Goal: Entertainment & Leisure: Browse casually

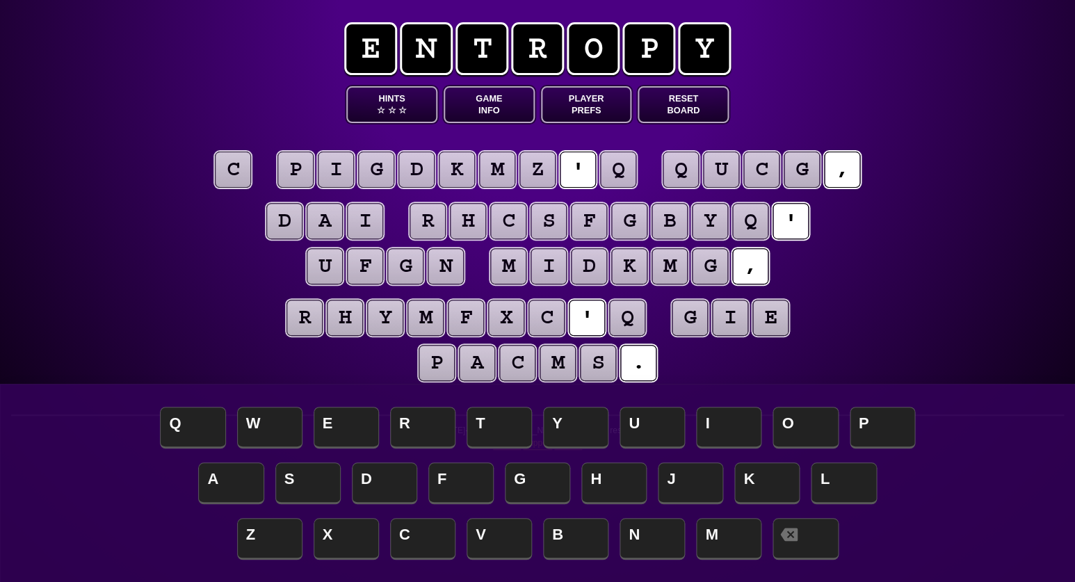
click at [231, 178] on puzzle-tile "c" at bounding box center [233, 170] width 36 height 36
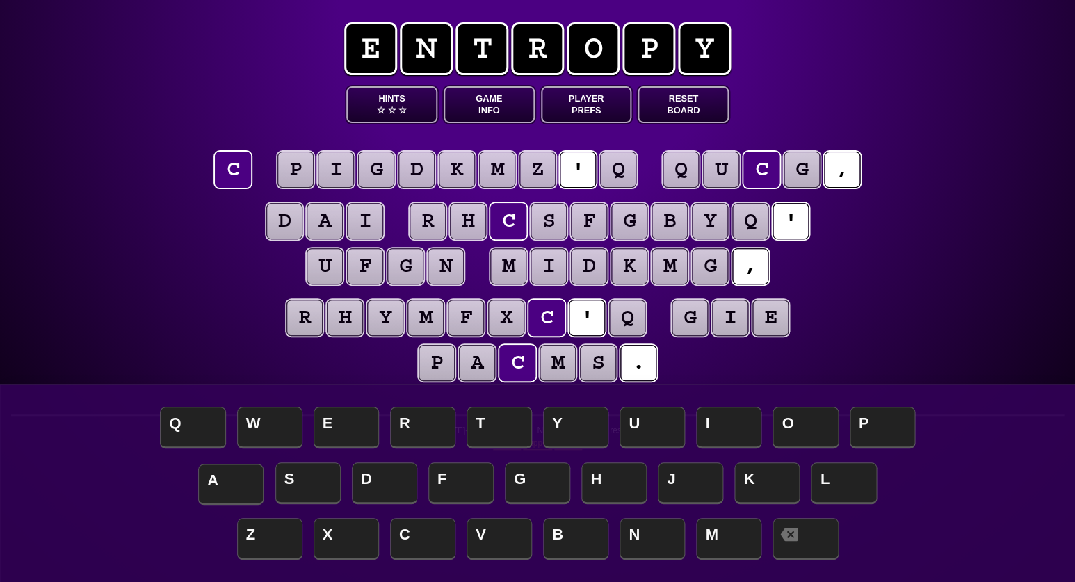
click at [249, 478] on span "A" at bounding box center [230, 484] width 65 height 41
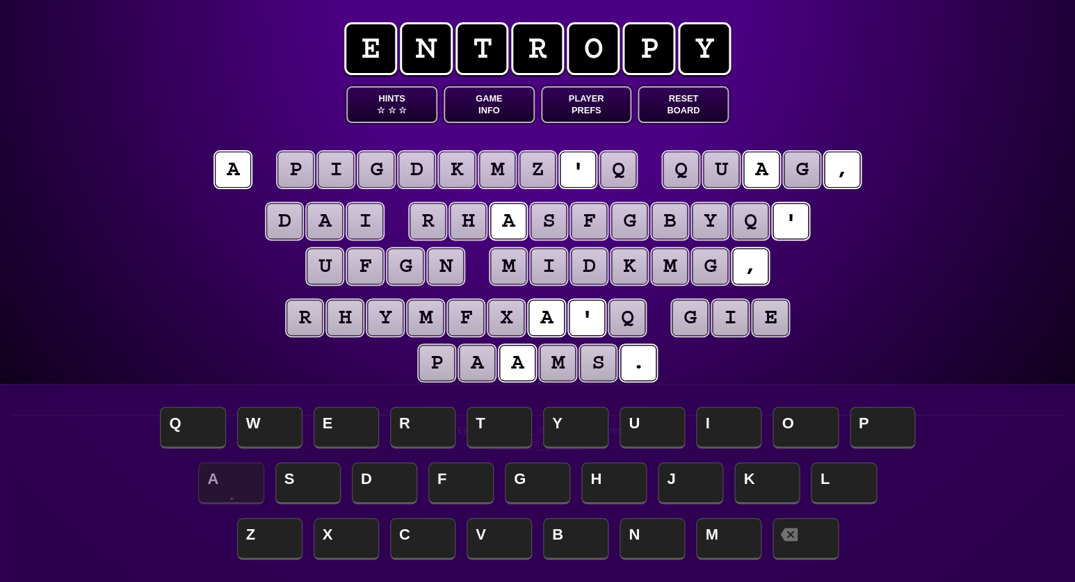
click at [752, 221] on puzzle-tile "q" at bounding box center [750, 221] width 36 height 36
click at [307, 471] on span "S" at bounding box center [307, 484] width 65 height 41
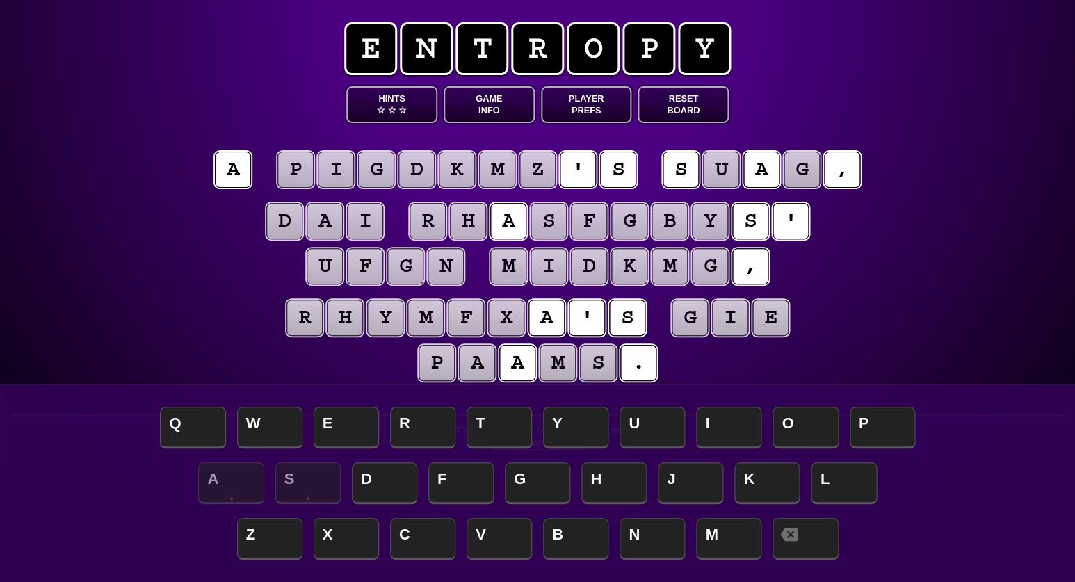
click at [358, 224] on puzzle-tile "i" at bounding box center [365, 221] width 36 height 36
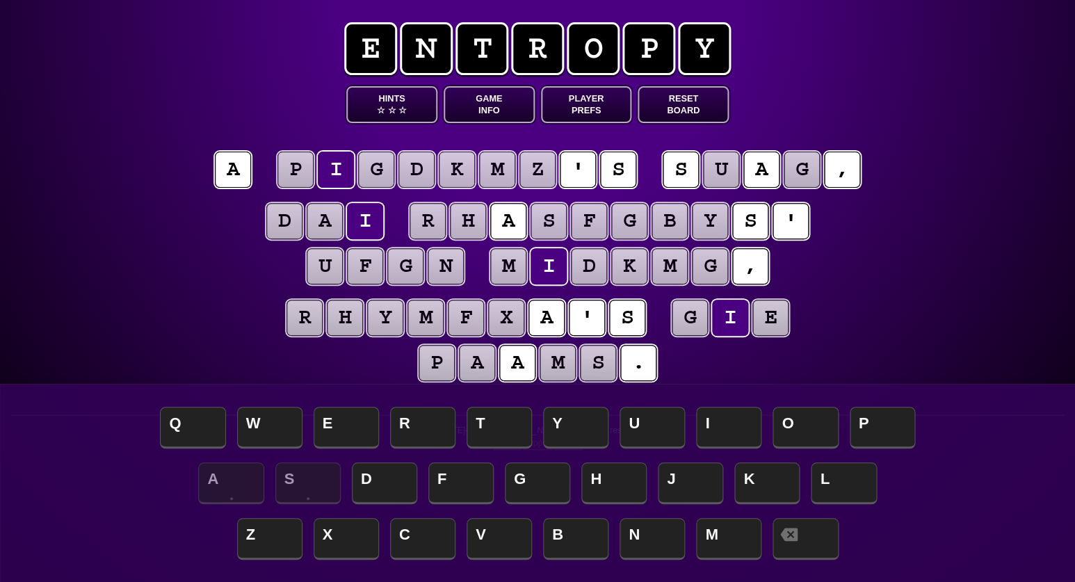
click at [780, 325] on puzzle-tile "e" at bounding box center [771, 318] width 36 height 36
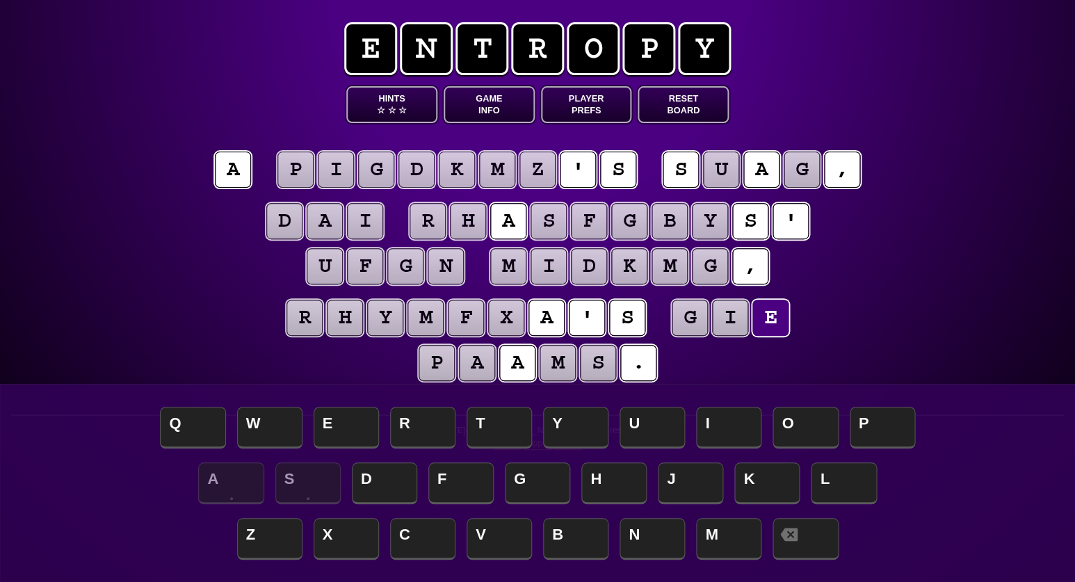
click at [360, 215] on puzzle-tile "i" at bounding box center [365, 221] width 36 height 36
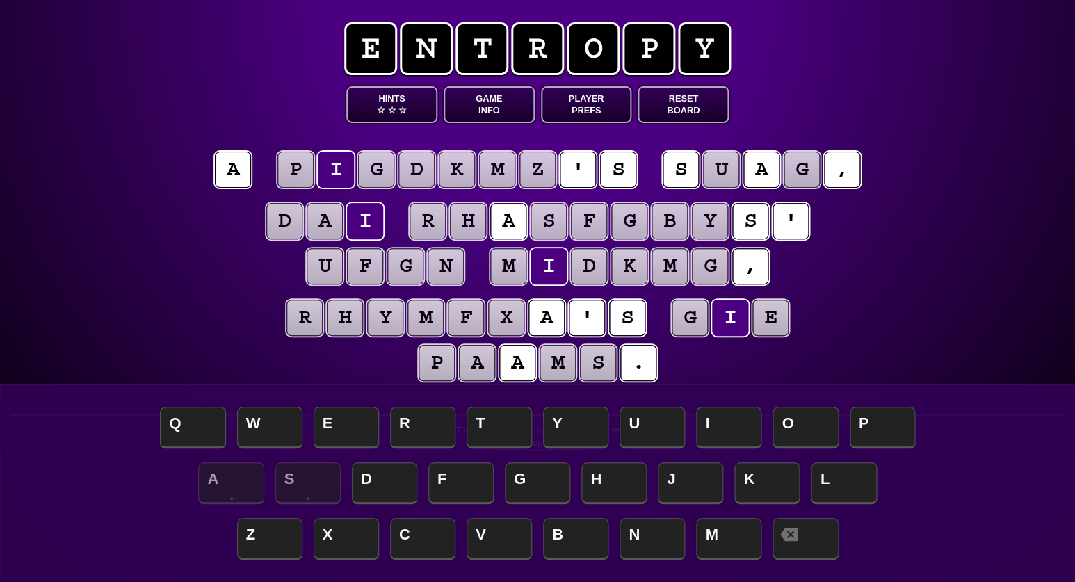
click at [314, 215] on puzzle-tile "a" at bounding box center [325, 221] width 36 height 36
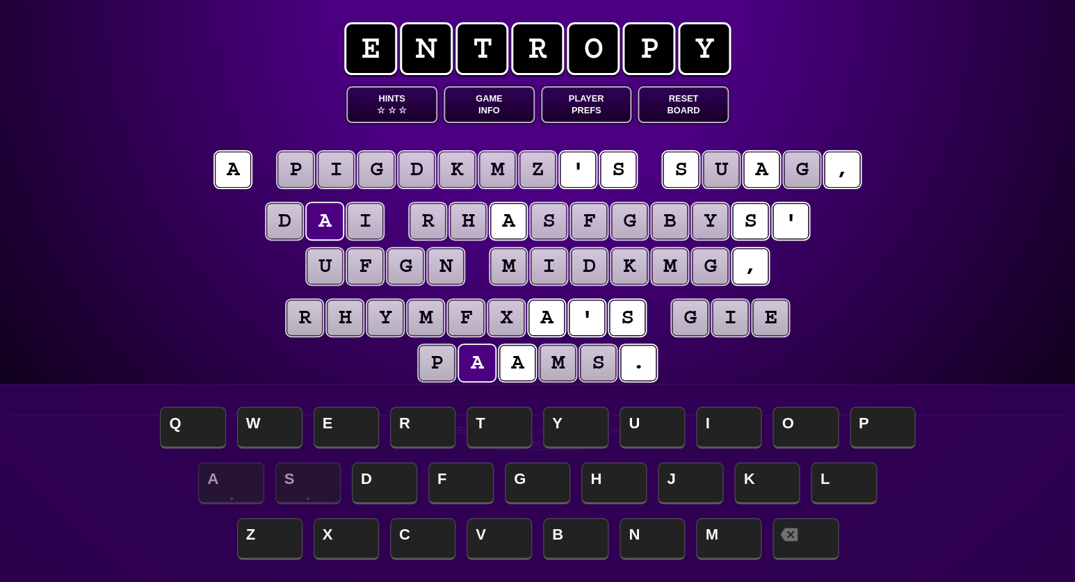
click at [284, 217] on puzzle-tile "d" at bounding box center [284, 221] width 36 height 36
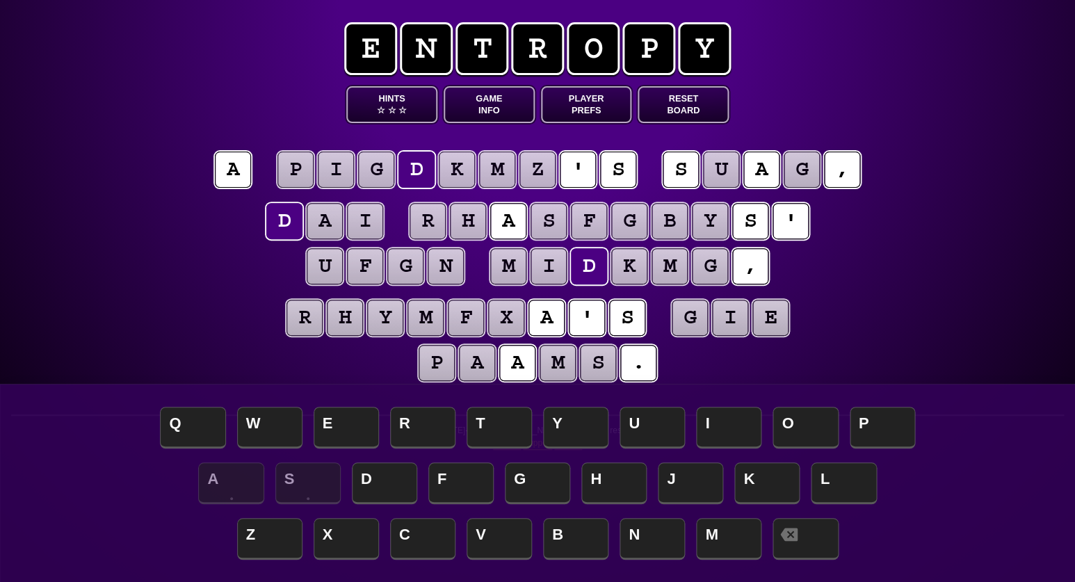
click at [284, 217] on puzzle-tile "d" at bounding box center [284, 221] width 36 height 36
click at [490, 430] on span "T" at bounding box center [499, 428] width 65 height 41
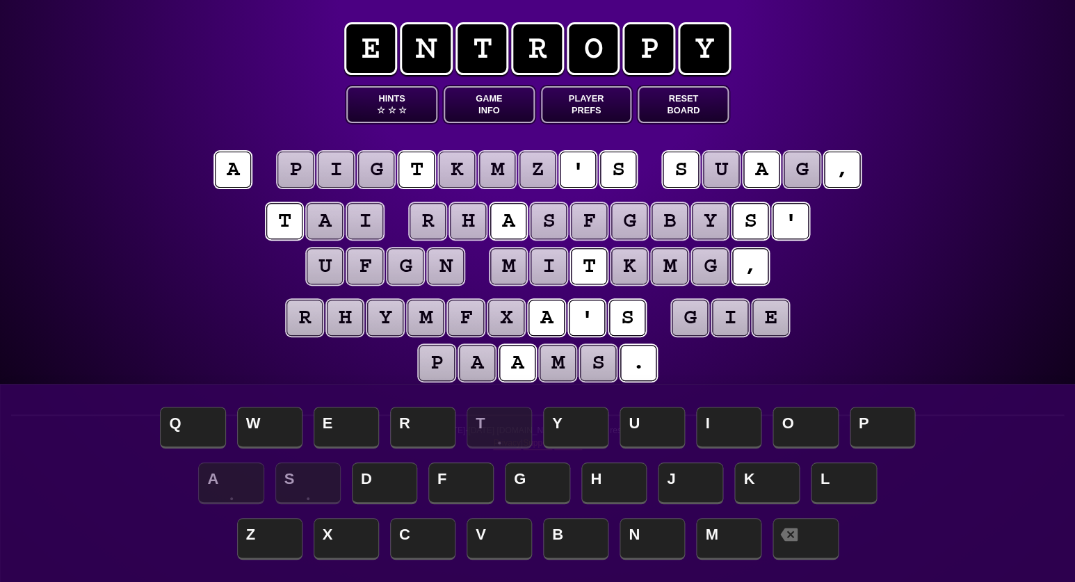
click at [328, 230] on puzzle-tile "a" at bounding box center [325, 221] width 36 height 36
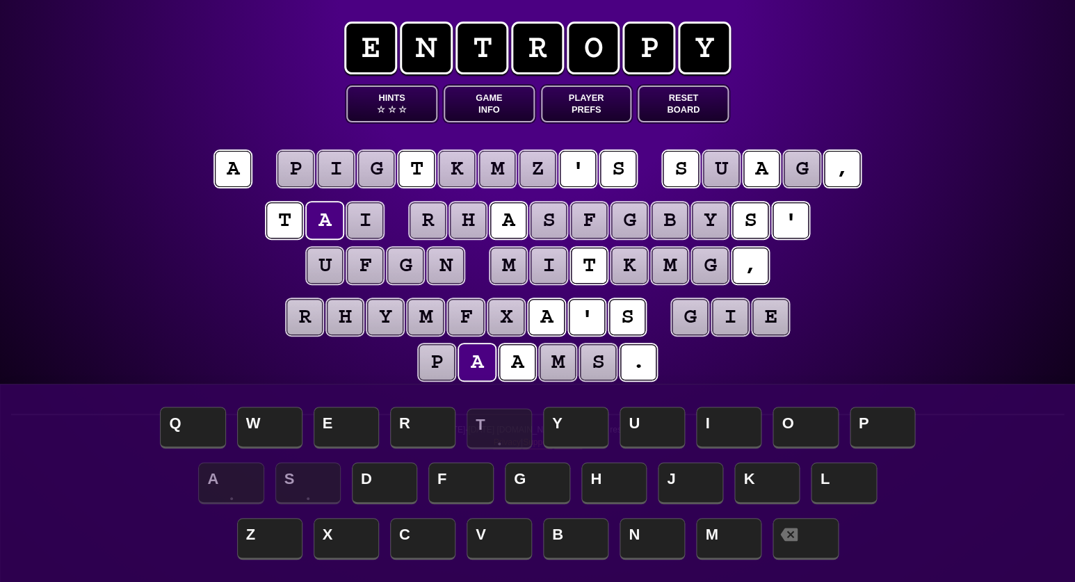
scroll to position [3, 0]
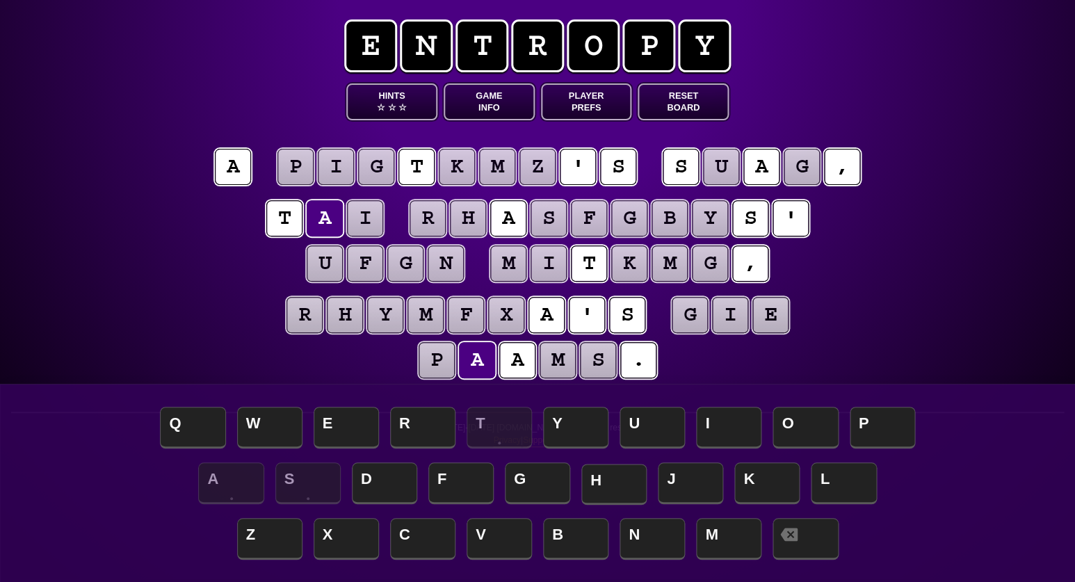
click at [596, 488] on span "H" at bounding box center [613, 484] width 65 height 41
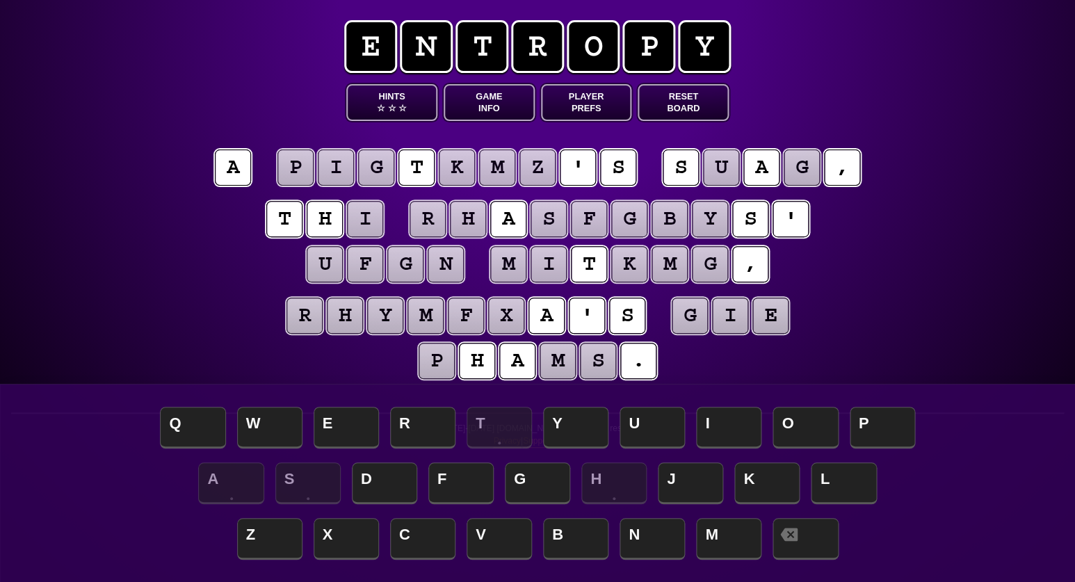
scroll to position [2, 0]
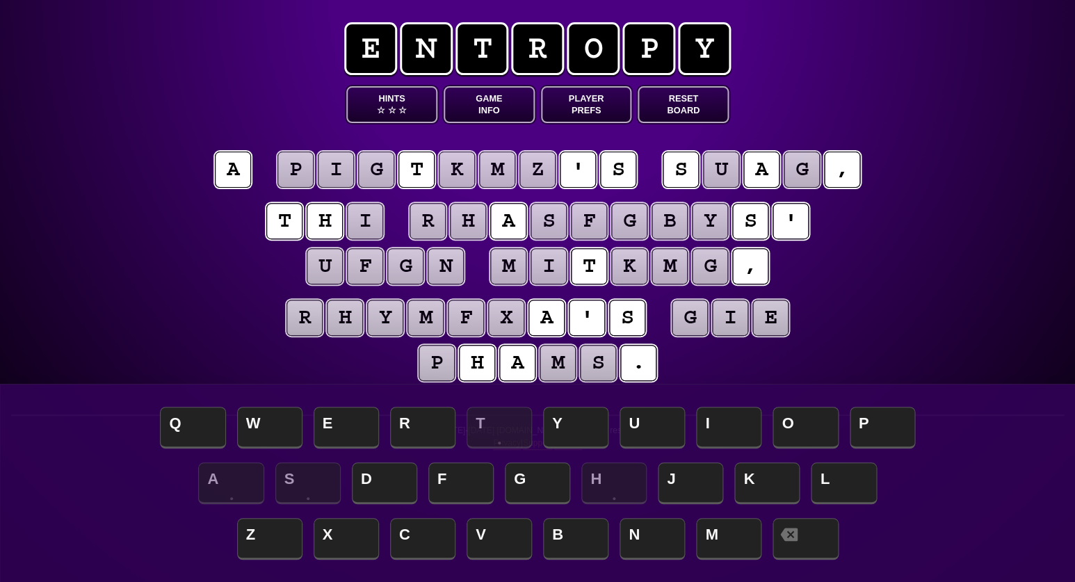
click at [358, 226] on puzzle-tile "i" at bounding box center [365, 221] width 36 height 36
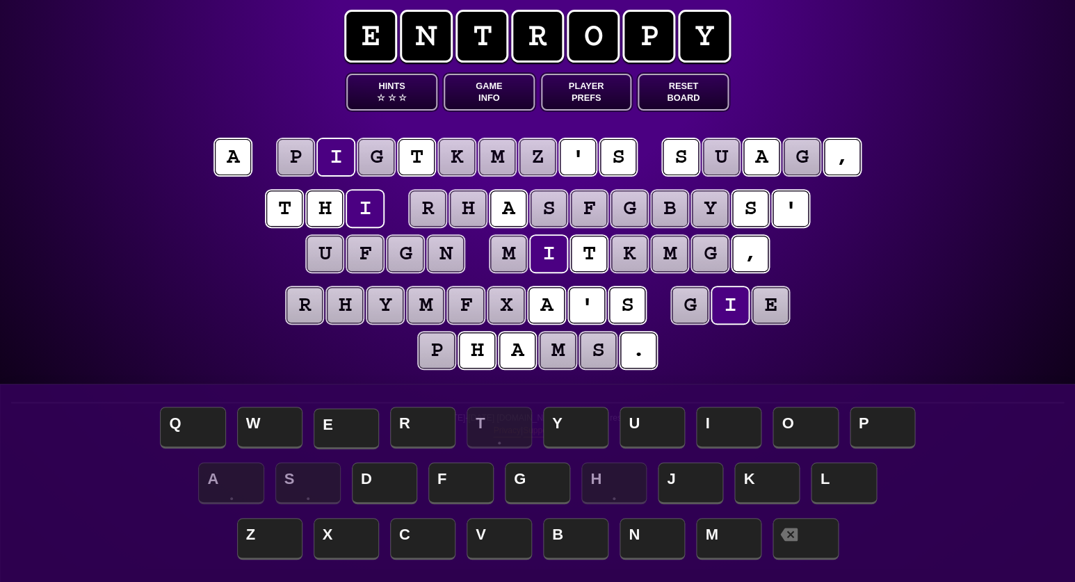
click at [341, 433] on span "E" at bounding box center [346, 428] width 65 height 41
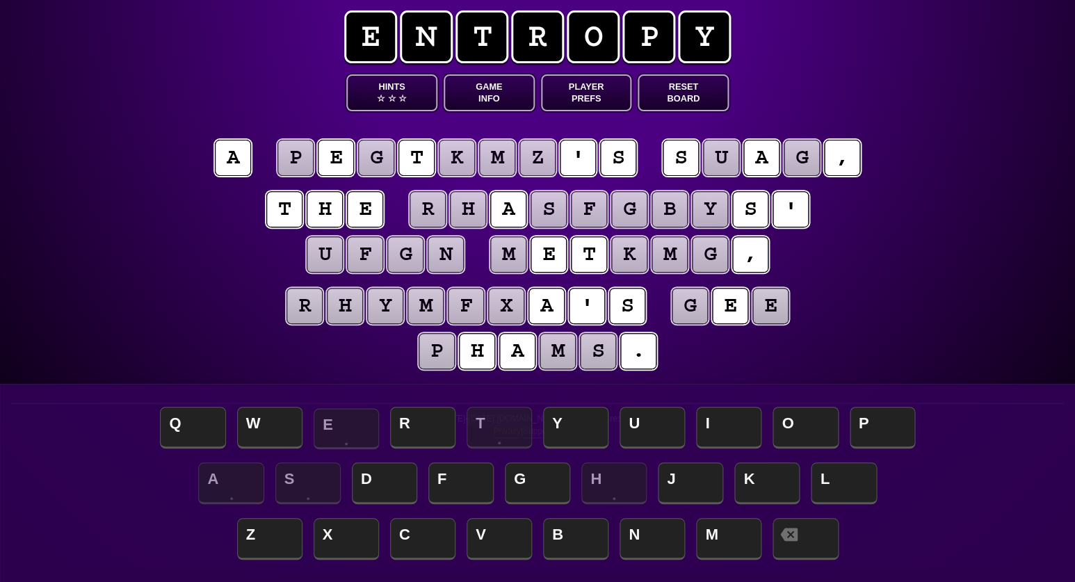
scroll to position [11, 1]
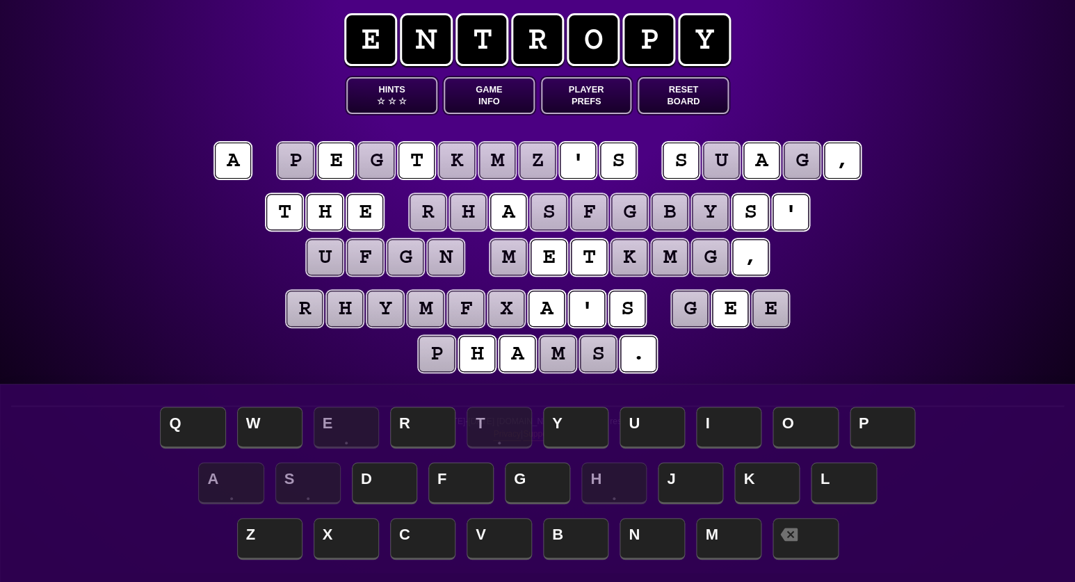
click at [440, 368] on puzzle-tile "p" at bounding box center [437, 354] width 36 height 36
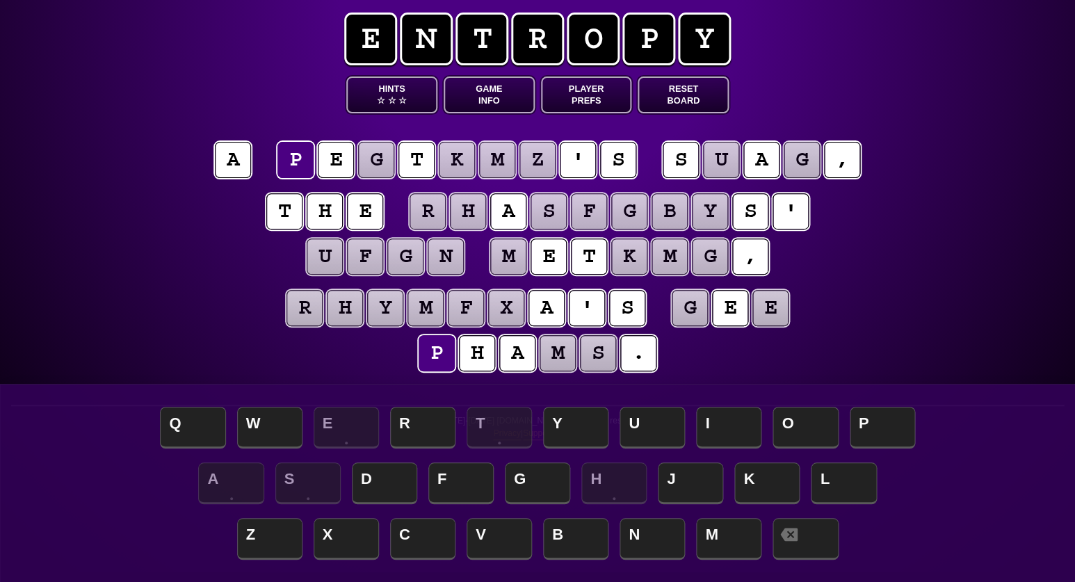
scroll to position [11, 0]
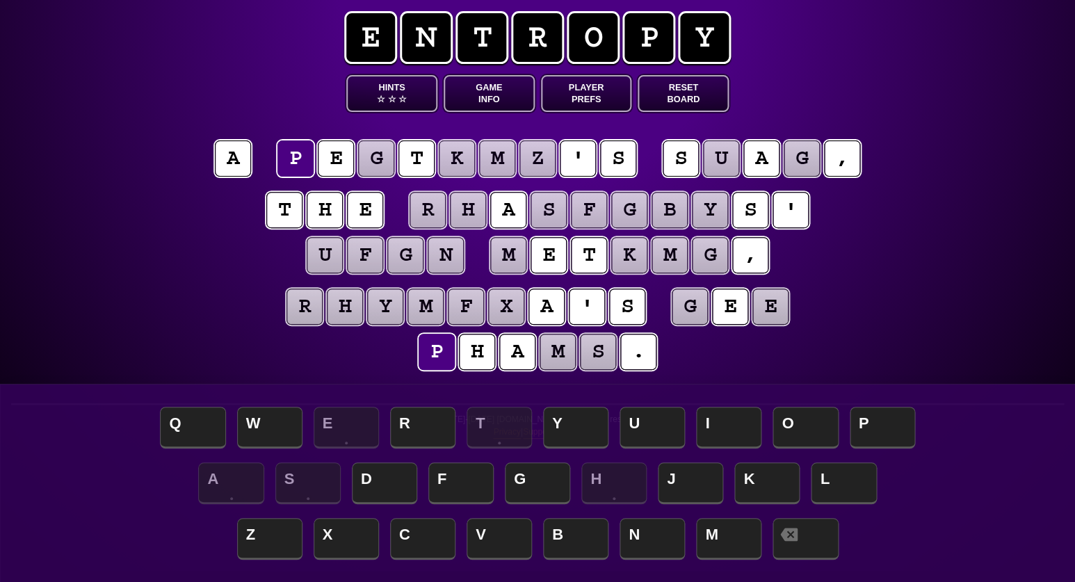
click at [423, 519] on div "Z X C V B N M" at bounding box center [538, 541] width 1048 height 56
click at [307, 159] on puzzle-tile "p" at bounding box center [296, 159] width 36 height 36
click at [431, 538] on span "C" at bounding box center [422, 540] width 65 height 41
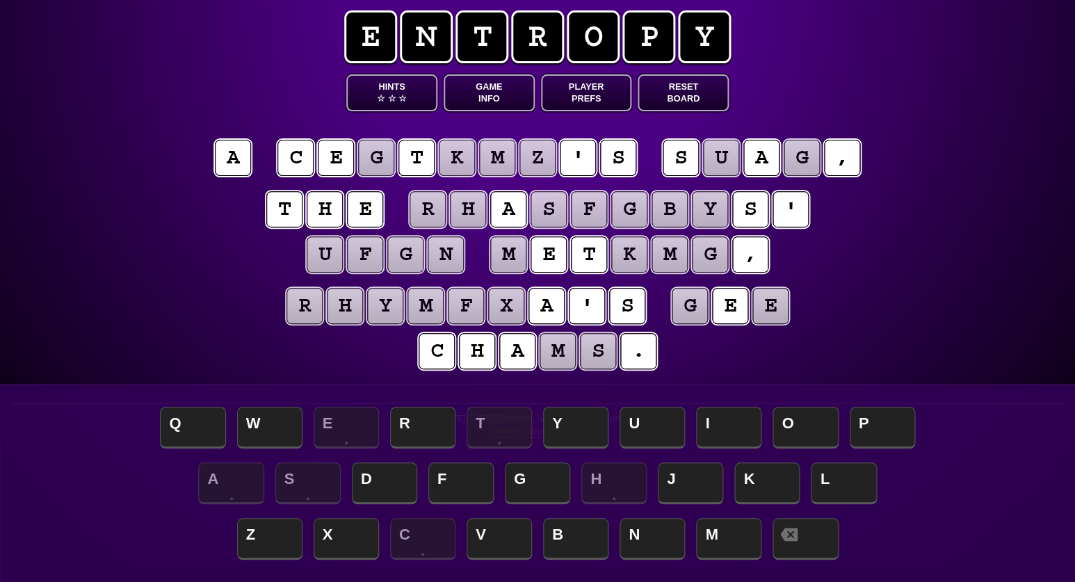
click at [374, 164] on puzzle-tile "g" at bounding box center [376, 158] width 36 height 36
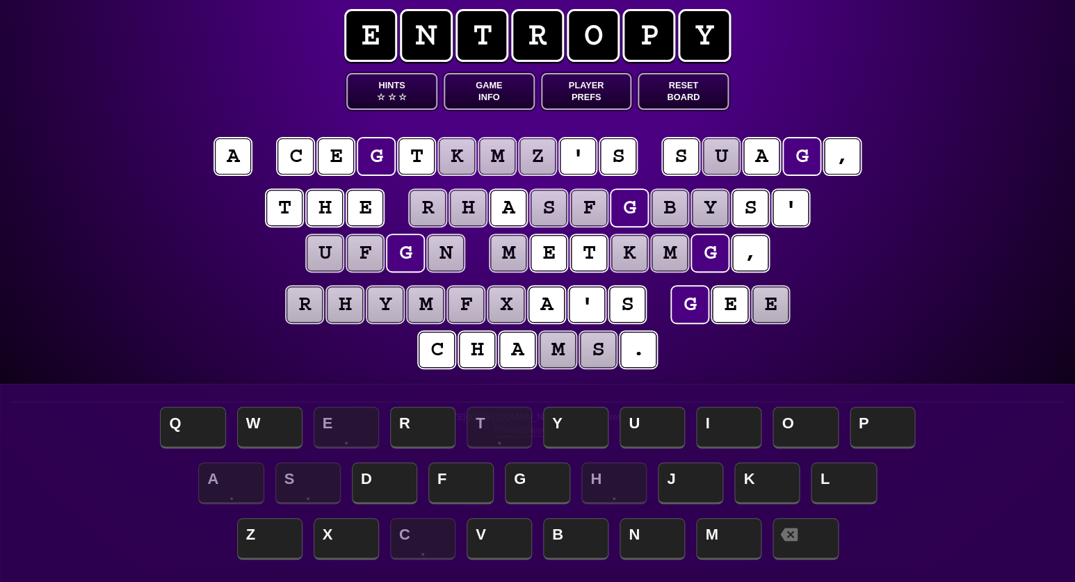
scroll to position [14, 0]
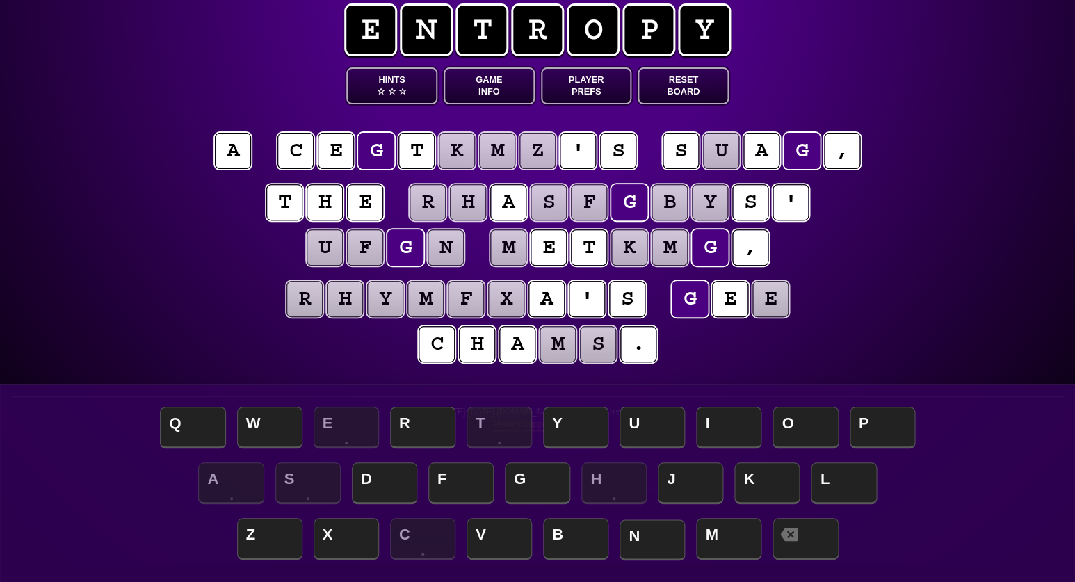
click at [636, 543] on span "N" at bounding box center [652, 540] width 65 height 41
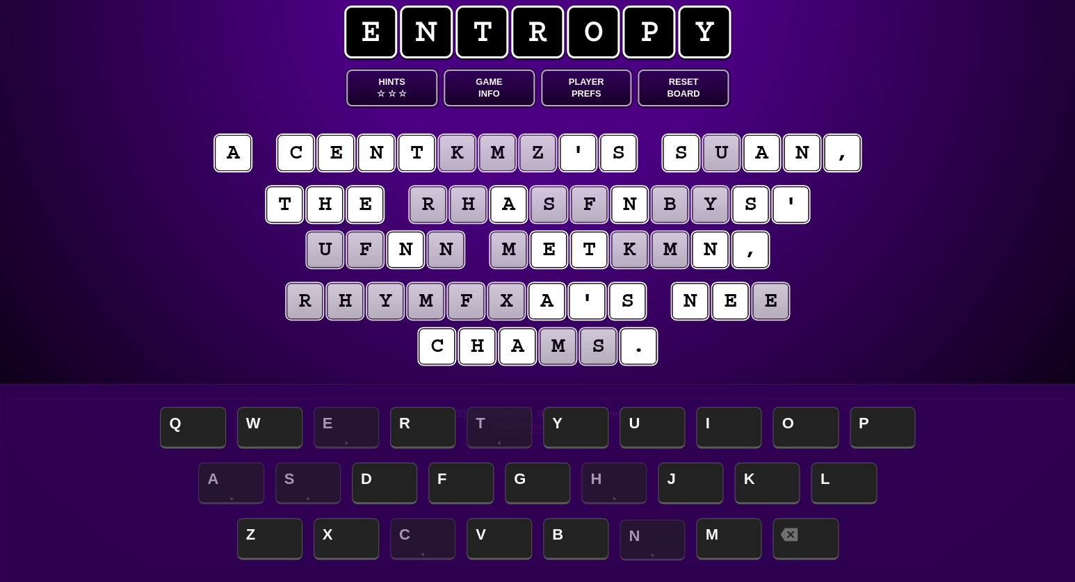
scroll to position [19, 0]
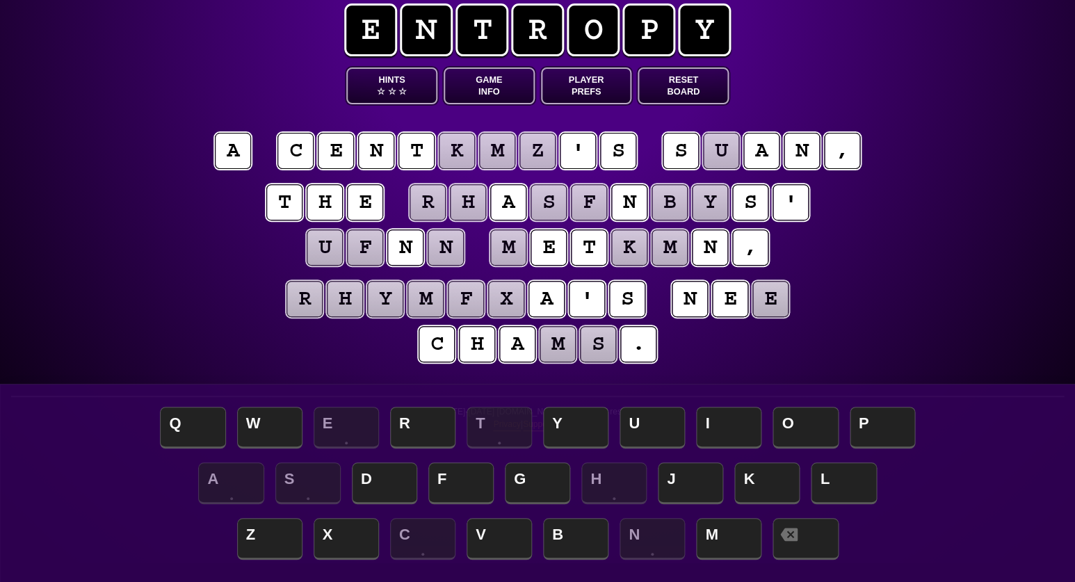
click at [463, 155] on puzzle-tile "k" at bounding box center [457, 151] width 36 height 36
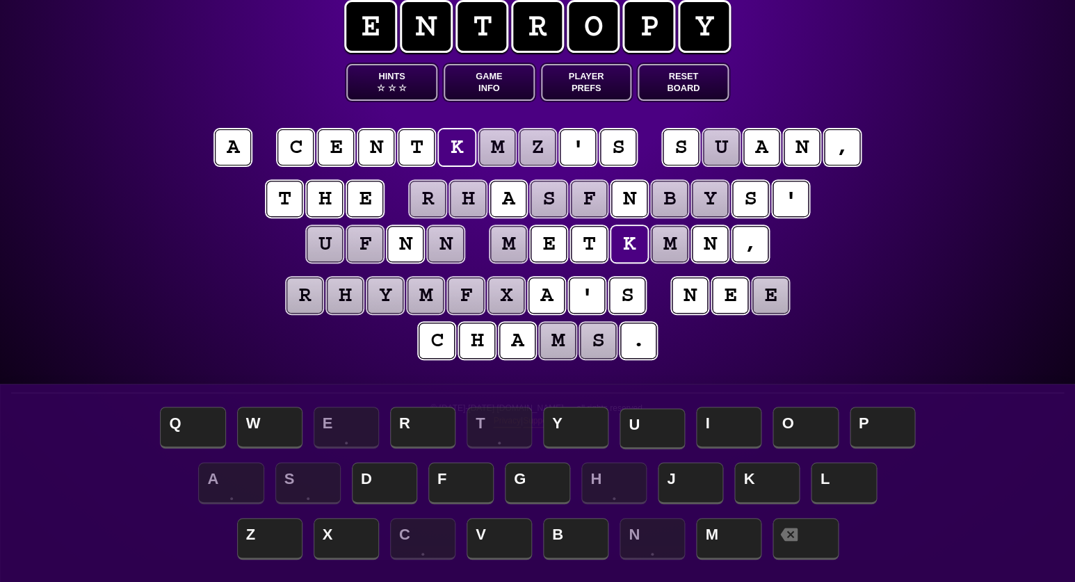
click at [650, 430] on span "U" at bounding box center [652, 428] width 65 height 41
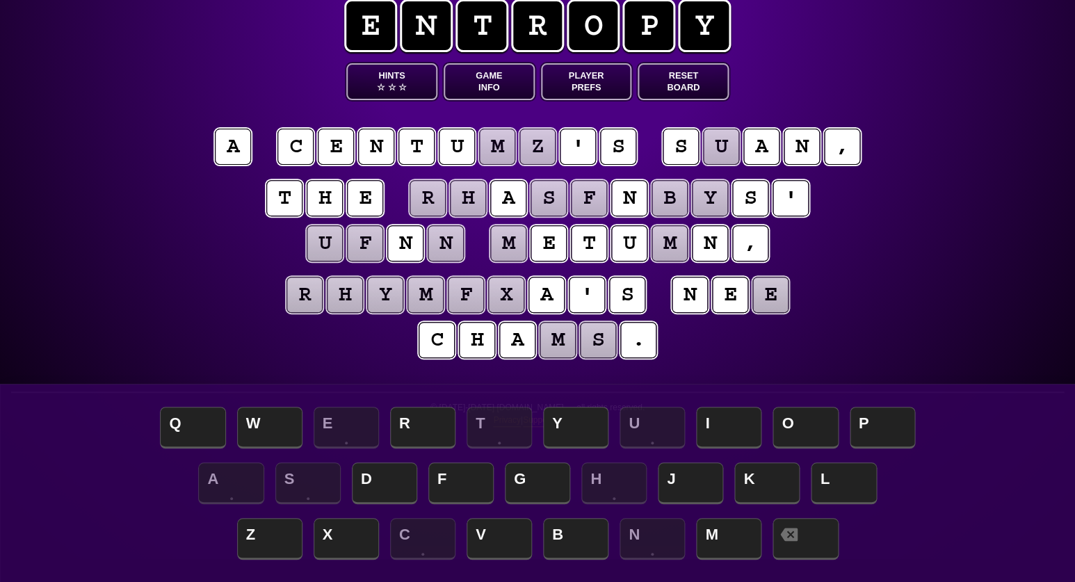
click at [507, 142] on puzzle-tile "m" at bounding box center [497, 147] width 36 height 36
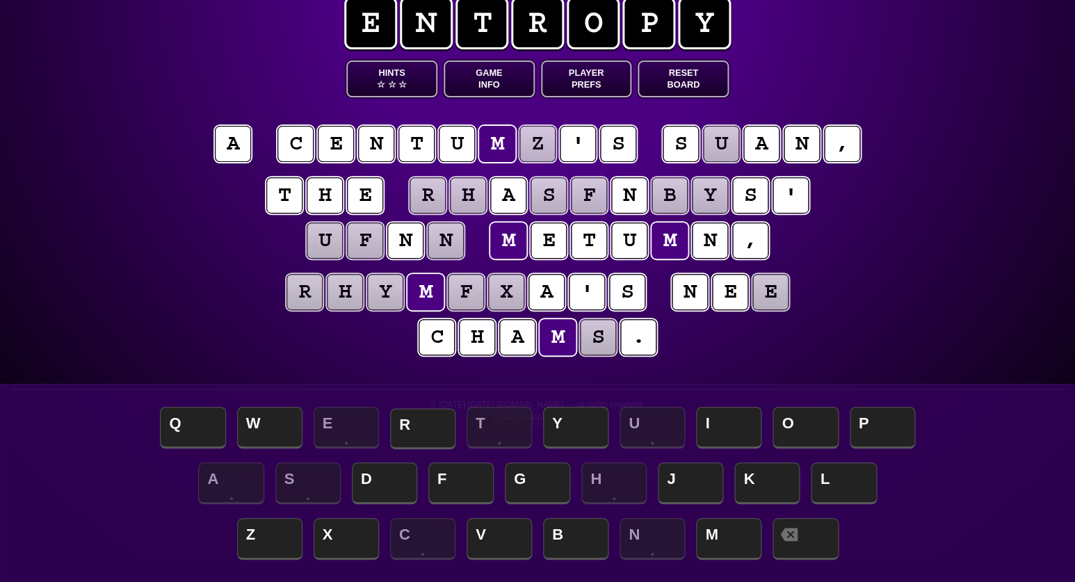
click at [417, 427] on span "R" at bounding box center [422, 428] width 65 height 41
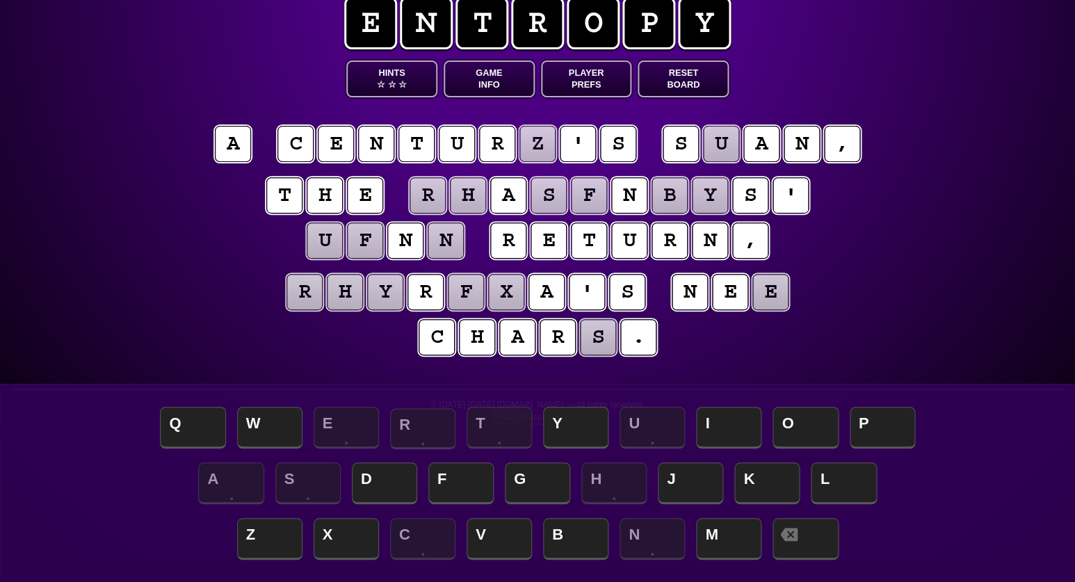
scroll to position [26, 0]
click at [552, 138] on puzzle-tile "z" at bounding box center [538, 144] width 36 height 36
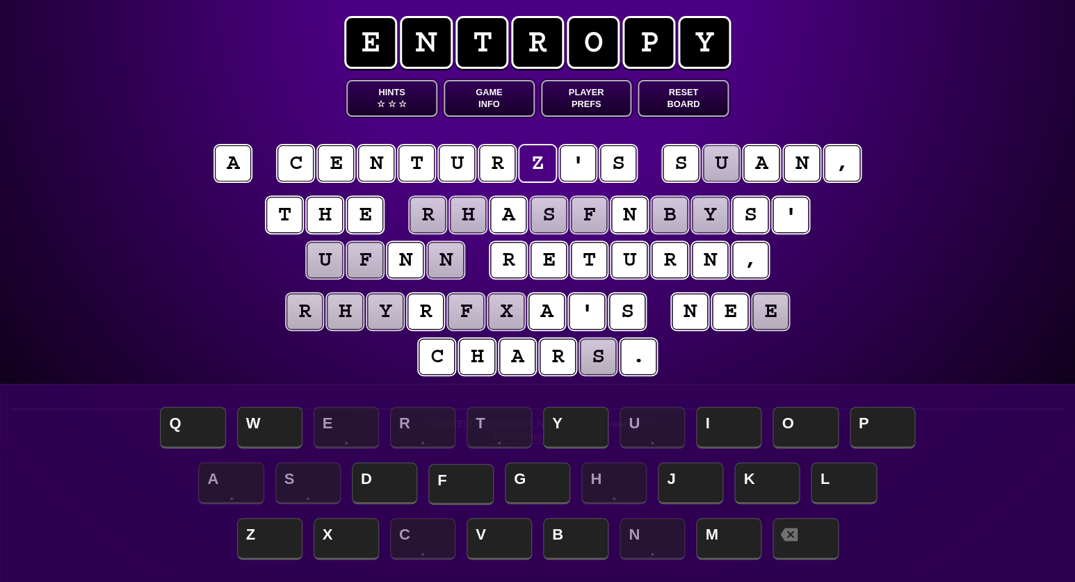
scroll to position [5, 0]
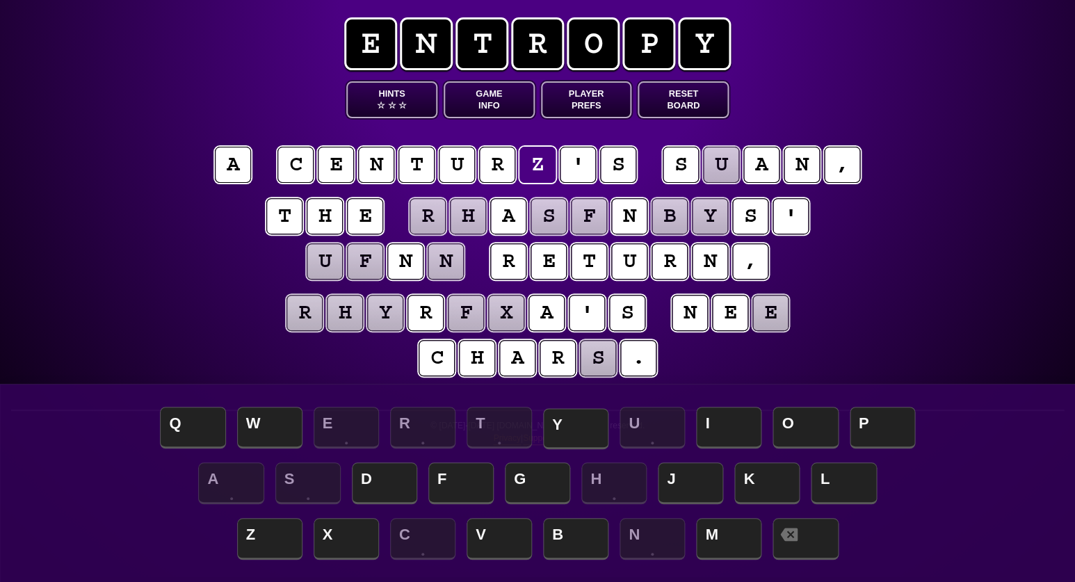
click at [564, 422] on span "Y" at bounding box center [575, 428] width 65 height 41
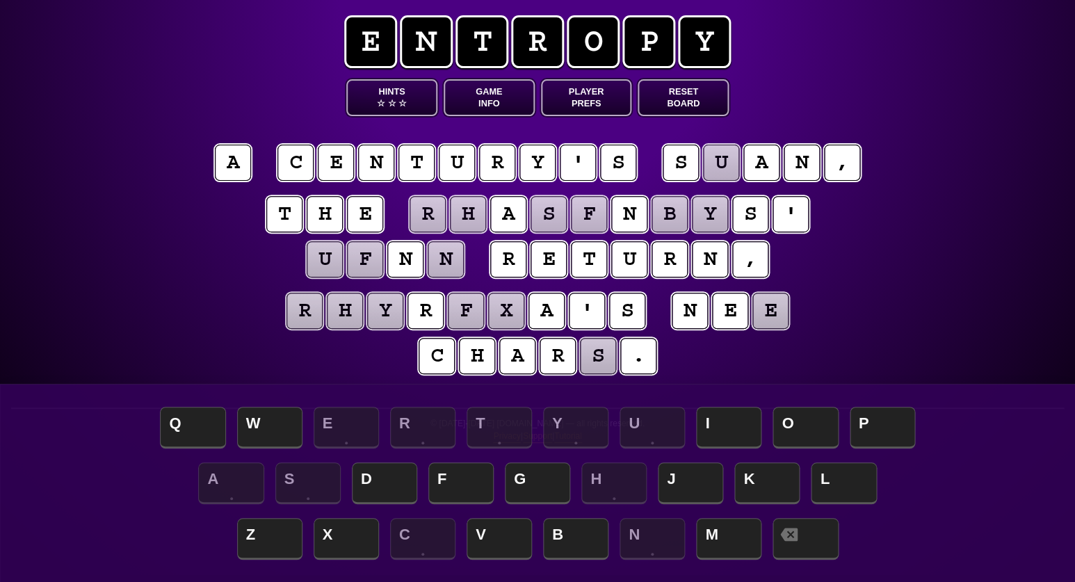
scroll to position [7, 0]
click at [360, 259] on puzzle-tile "f" at bounding box center [365, 259] width 36 height 36
click at [334, 259] on puzzle-tile "u" at bounding box center [325, 259] width 36 height 36
click at [177, 300] on div "e n t r o p y Hints ☆ ☆ ☆ Game Info Player Prefs Reset Board a c e n t u r y ' …" at bounding box center [537, 284] width 1075 height 582
click at [782, 314] on puzzle-tile "e" at bounding box center [771, 311] width 36 height 36
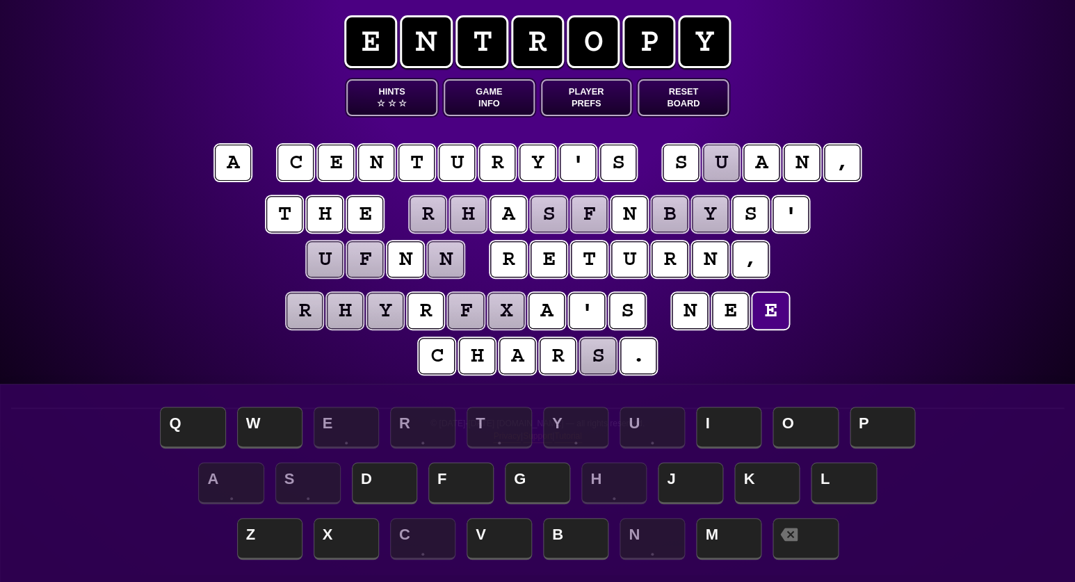
click at [602, 364] on puzzle-tile "s" at bounding box center [598, 356] width 36 height 36
click at [390, 365] on puzzle-line "r h y r f x a ' s n e e c h a r s ." at bounding box center [538, 334] width 712 height 91
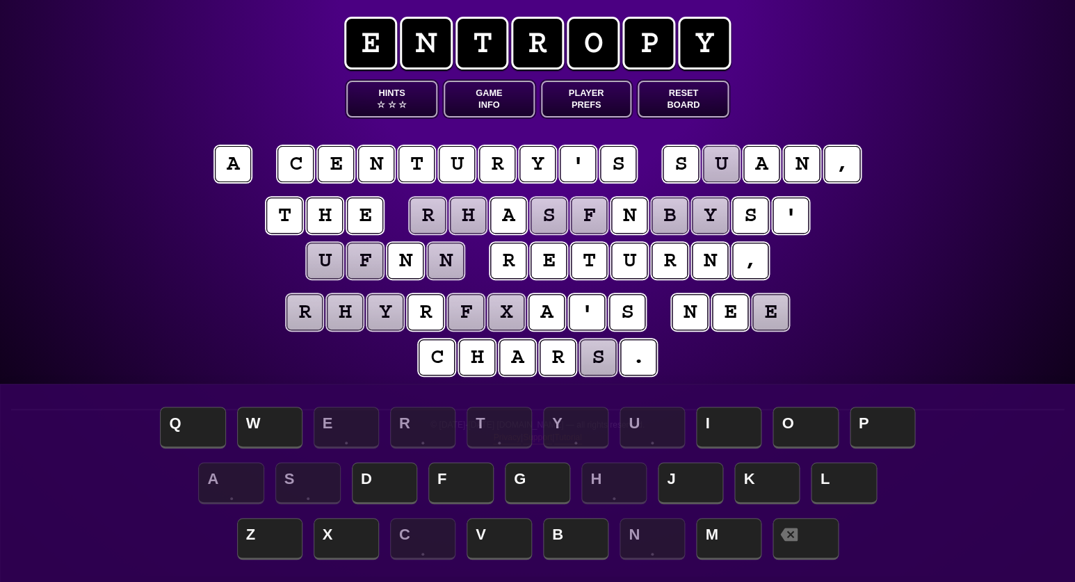
click at [393, 362] on puzzle-line "r h y r f x a ' s n e e c h a r s ." at bounding box center [538, 335] width 712 height 91
click at [701, 182] on puzzle-word "s u a n ," at bounding box center [762, 165] width 202 height 38
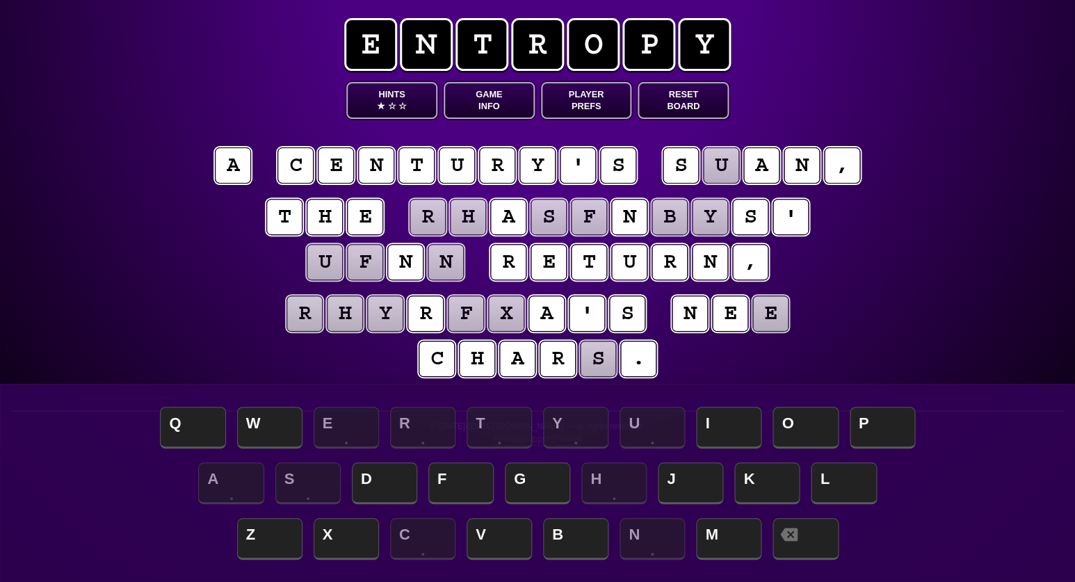
click at [716, 176] on puzzle-tile "u" at bounding box center [721, 165] width 36 height 36
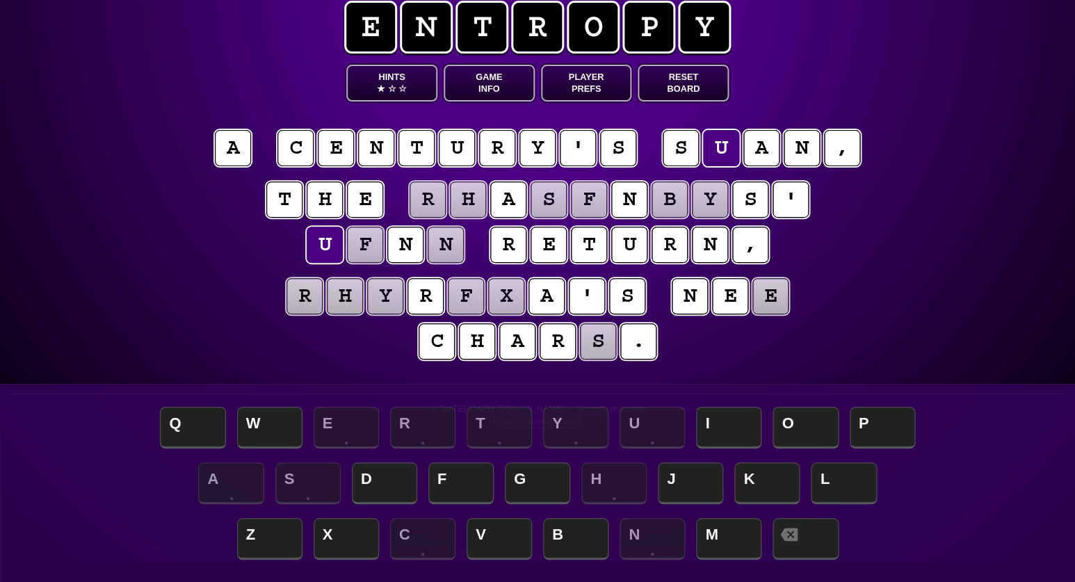
scroll to position [19, 0]
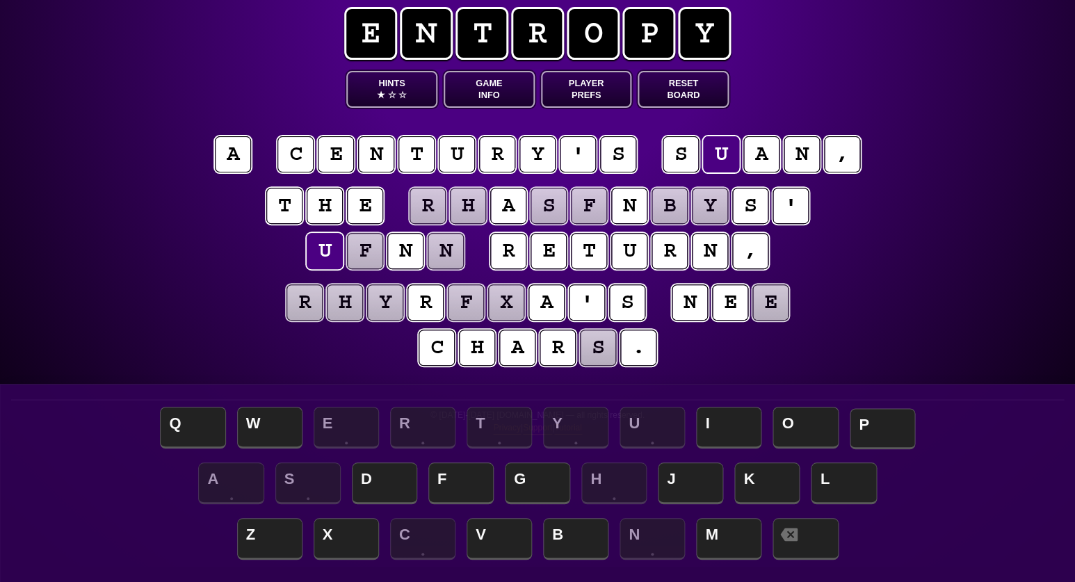
click at [882, 431] on span "P" at bounding box center [882, 428] width 65 height 41
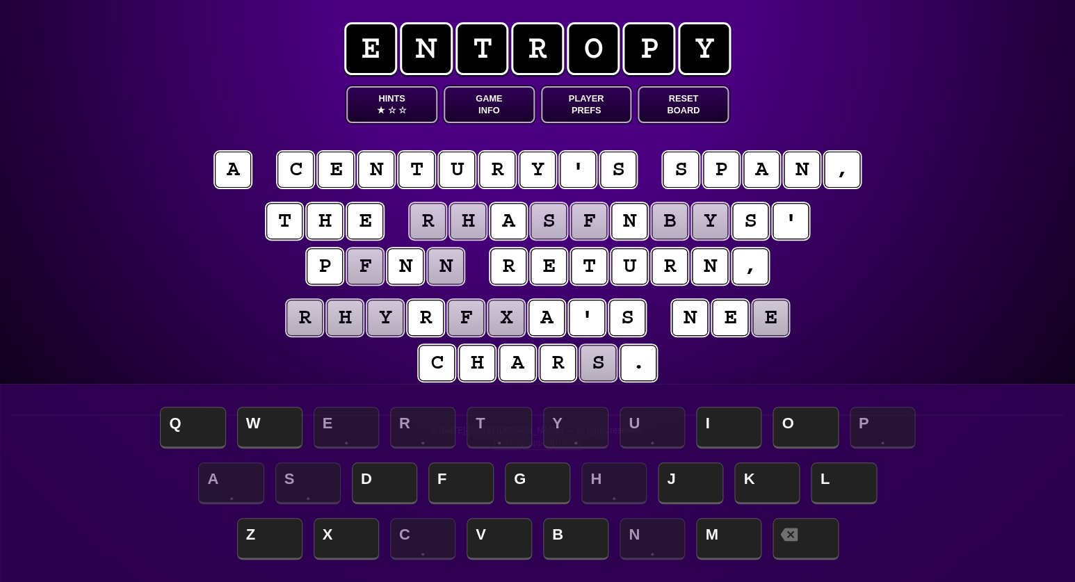
scroll to position [0, 0]
click at [432, 224] on puzzle-tile "r" at bounding box center [428, 221] width 36 height 36
click at [466, 225] on puzzle-tile "h" at bounding box center [468, 221] width 36 height 36
click at [541, 223] on puzzle-tile "s" at bounding box center [549, 221] width 36 height 36
click at [581, 218] on puzzle-tile "f" at bounding box center [589, 221] width 36 height 36
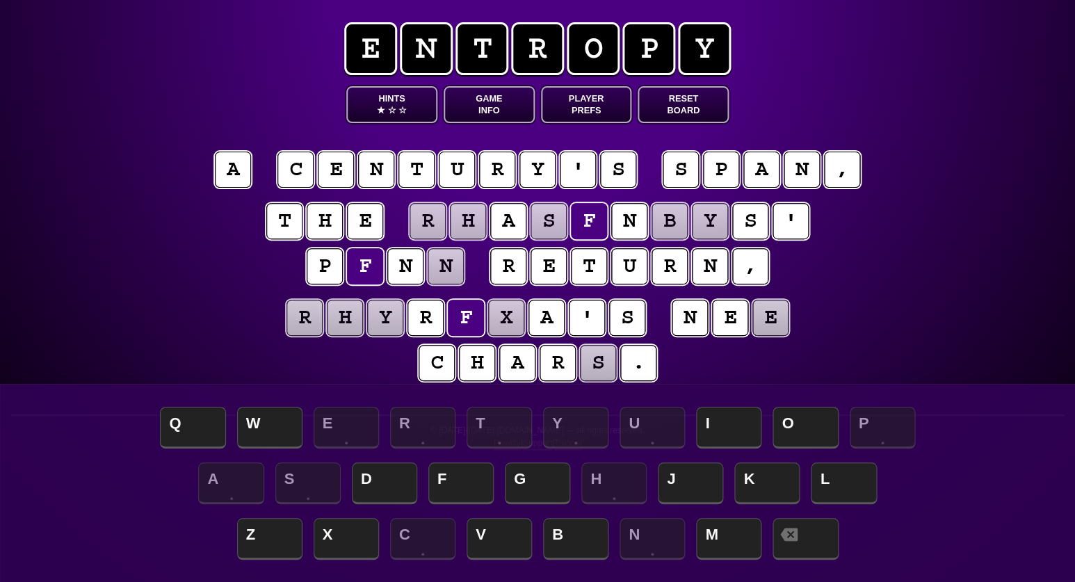
click at [671, 218] on puzzle-tile "b" at bounding box center [670, 221] width 36 height 36
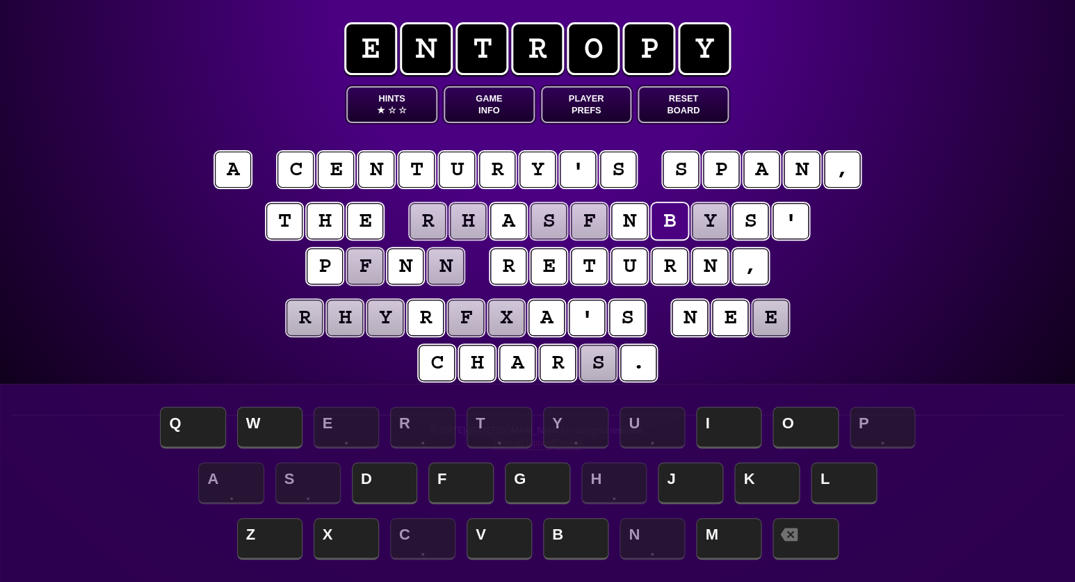
click at [696, 219] on puzzle-tile "y" at bounding box center [710, 221] width 36 height 36
click at [394, 99] on button "Hints ★ ☆ ☆" at bounding box center [391, 104] width 91 height 37
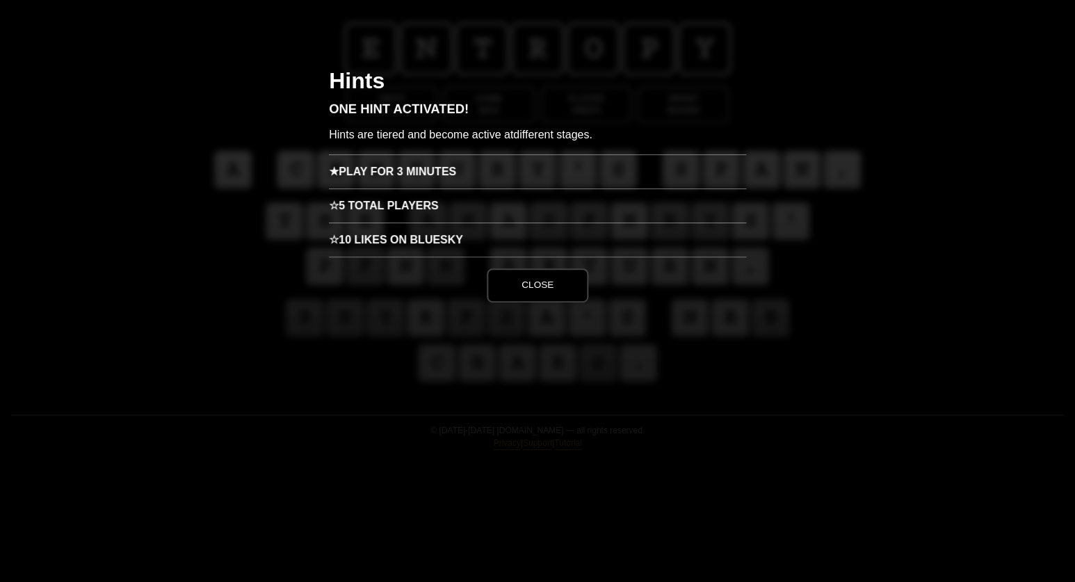
click at [417, 177] on h3 "★ Play for 3 minutes" at bounding box center [537, 171] width 417 height 34
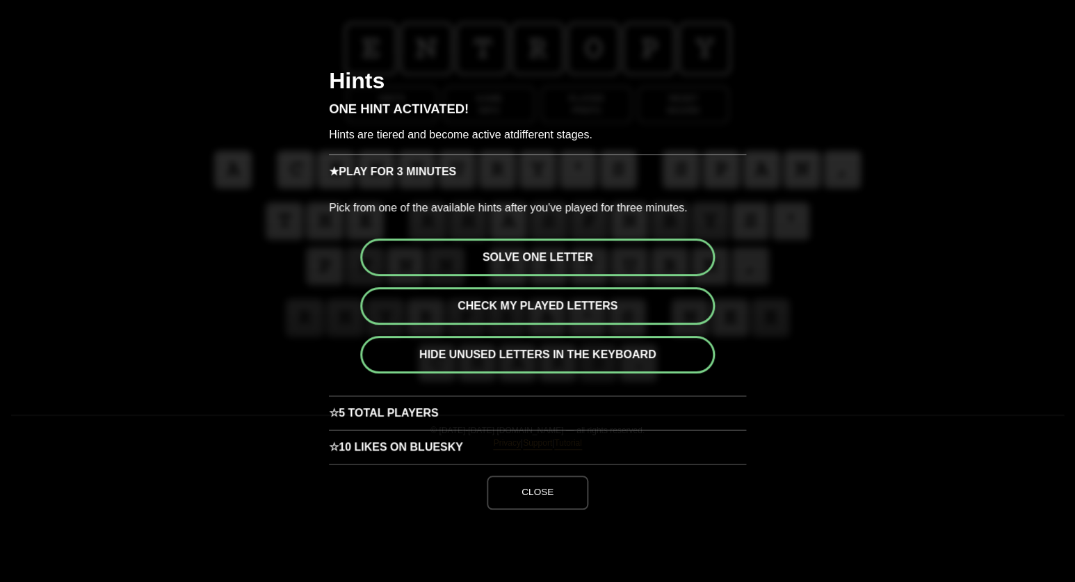
click at [490, 252] on button "Solve one letter" at bounding box center [537, 258] width 355 height 38
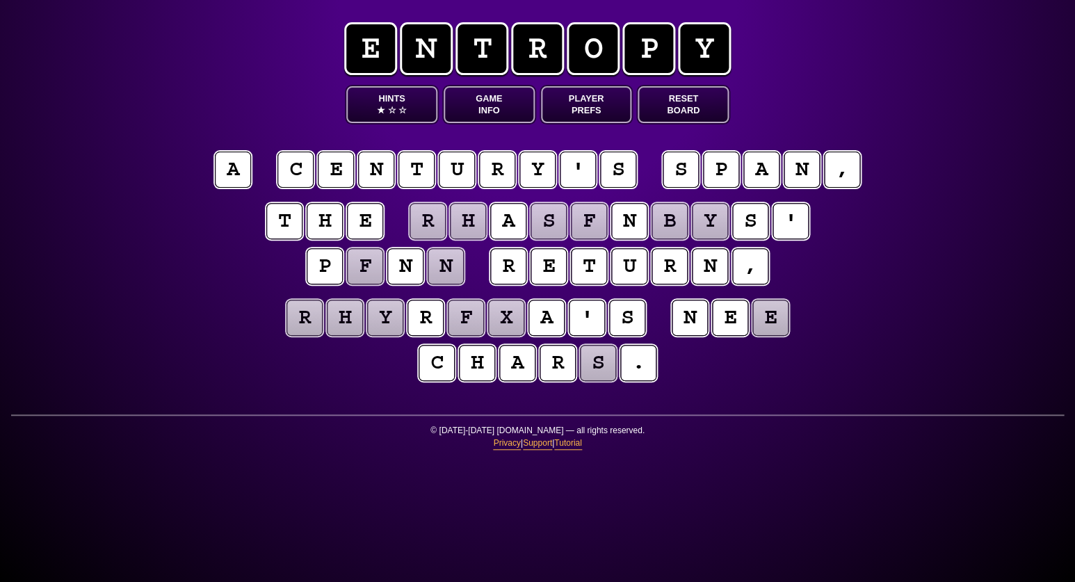
click at [433, 227] on puzzle-tile "r" at bounding box center [428, 220] width 37 height 37
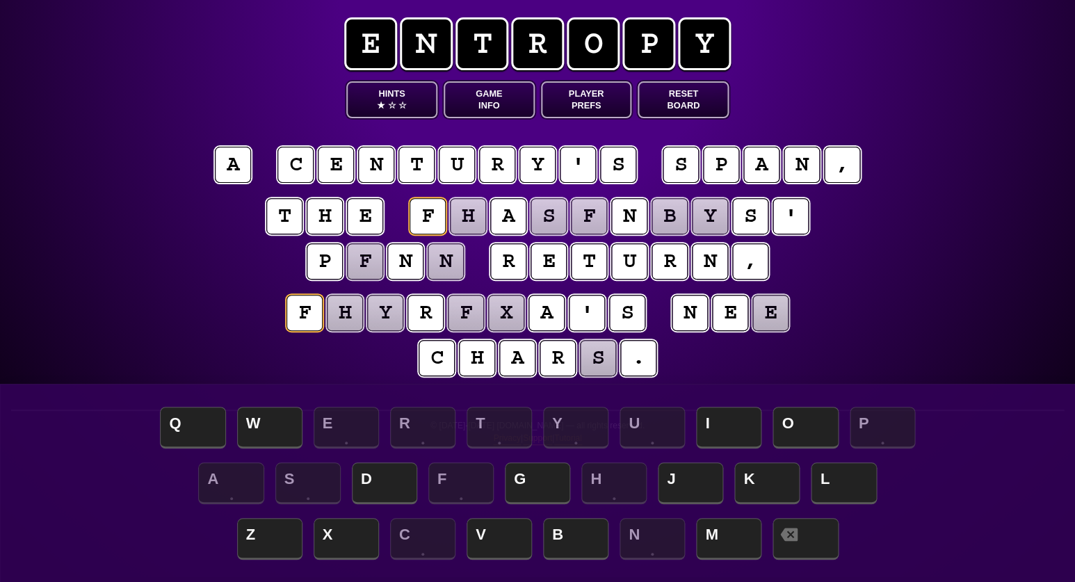
scroll to position [29, 0]
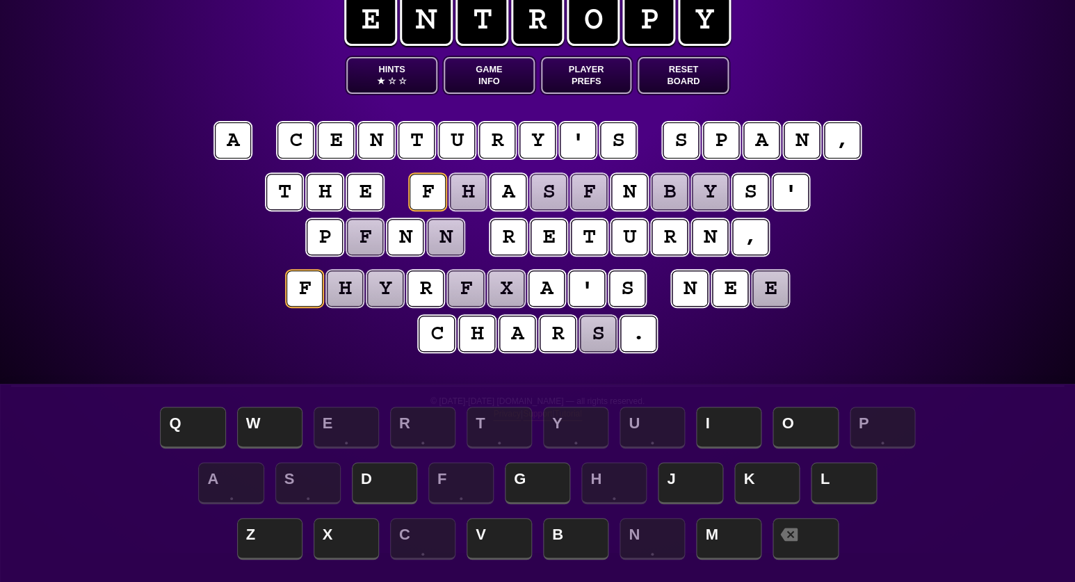
click at [772, 301] on puzzle-tile "e" at bounding box center [771, 289] width 38 height 38
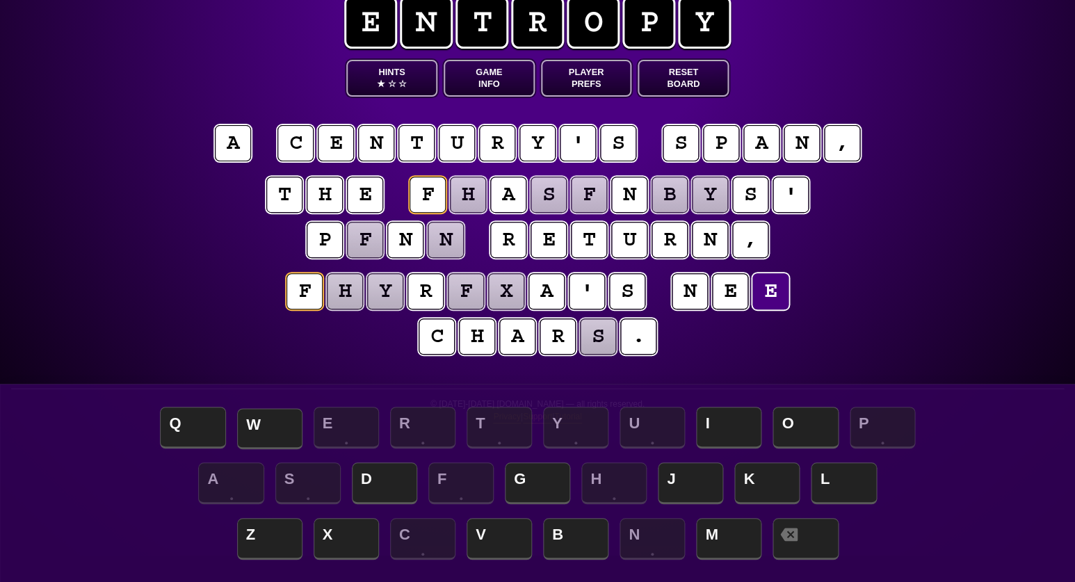
click at [251, 442] on span "W" at bounding box center [269, 428] width 65 height 41
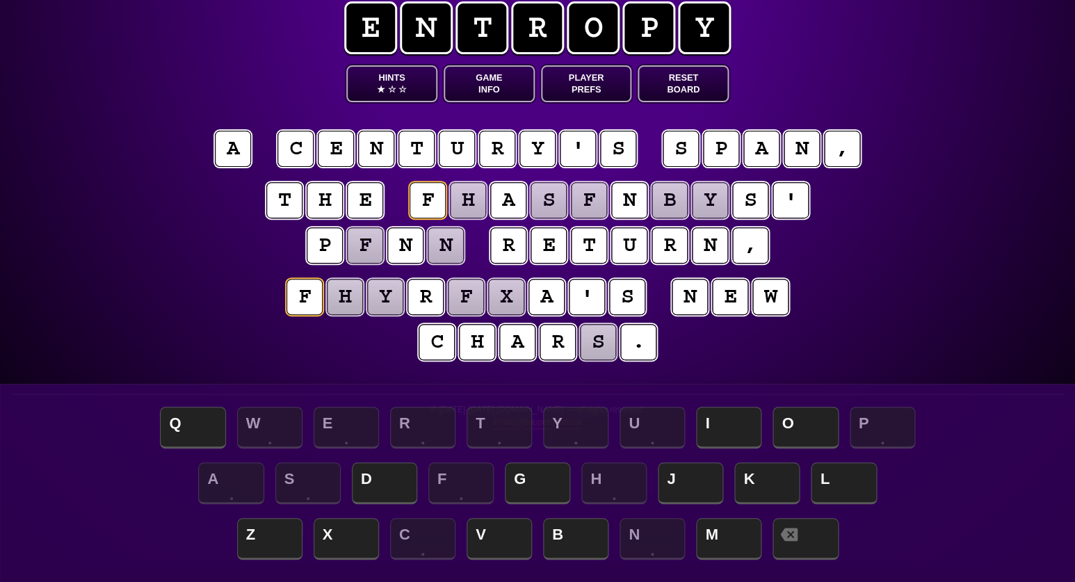
scroll to position [18, 0]
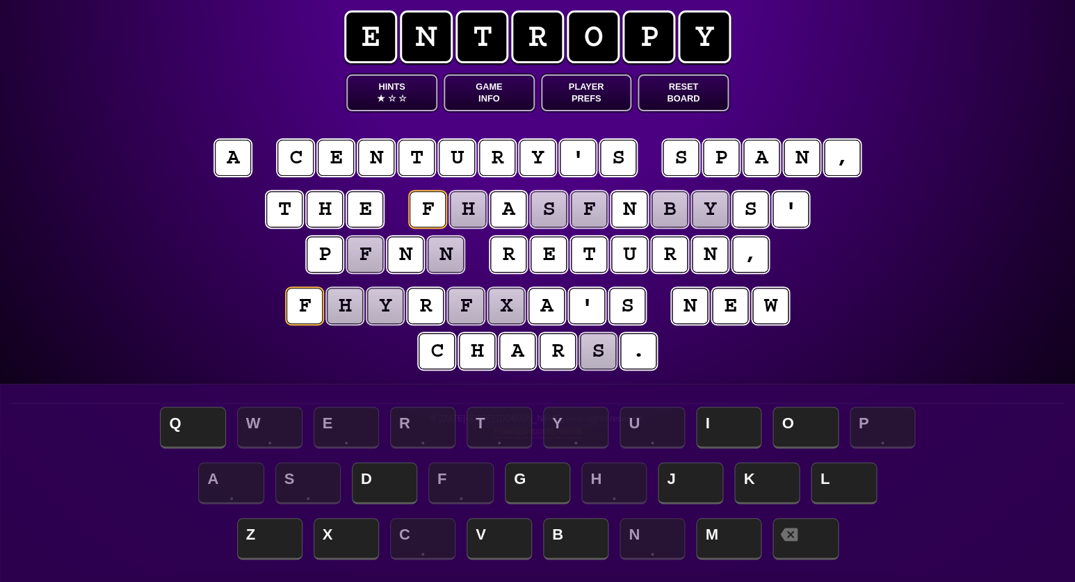
click at [586, 361] on puzzle-tile "s" at bounding box center [598, 351] width 39 height 39
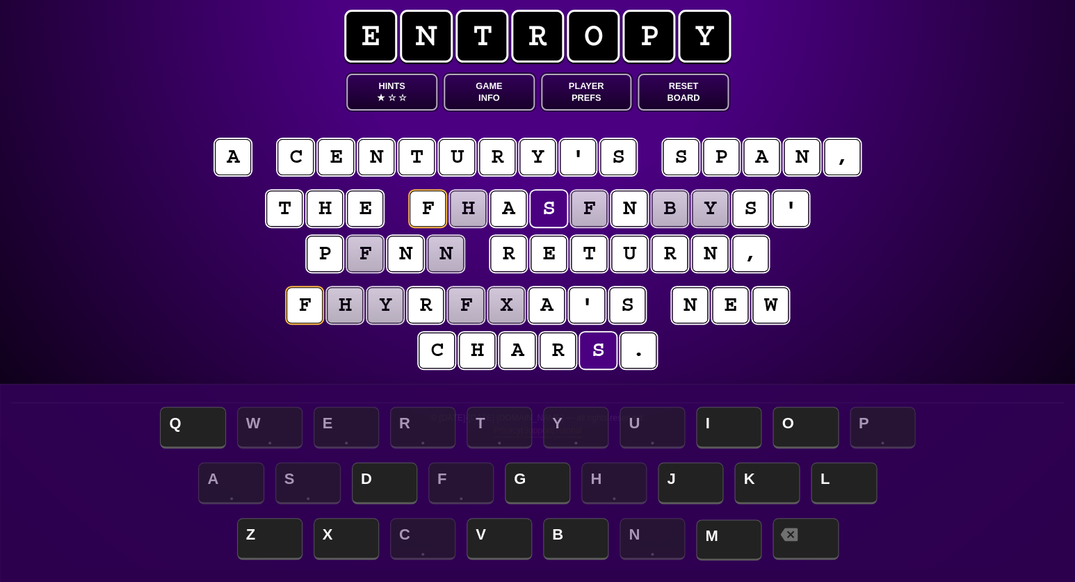
click at [707, 543] on span "M" at bounding box center [728, 540] width 65 height 41
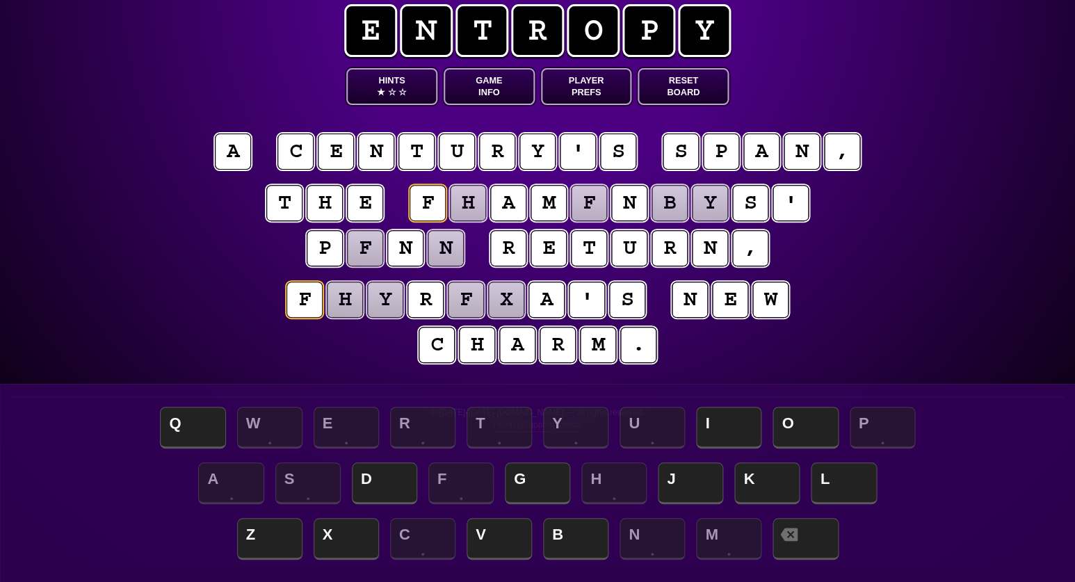
scroll to position [19, 0]
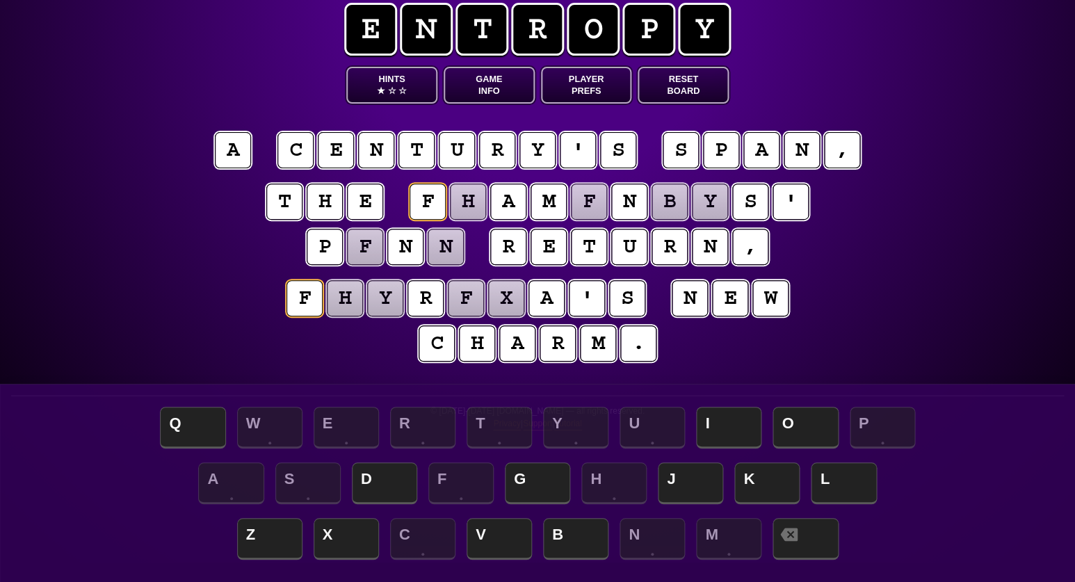
click at [235, 148] on puzzle-tile "a" at bounding box center [233, 150] width 39 height 39
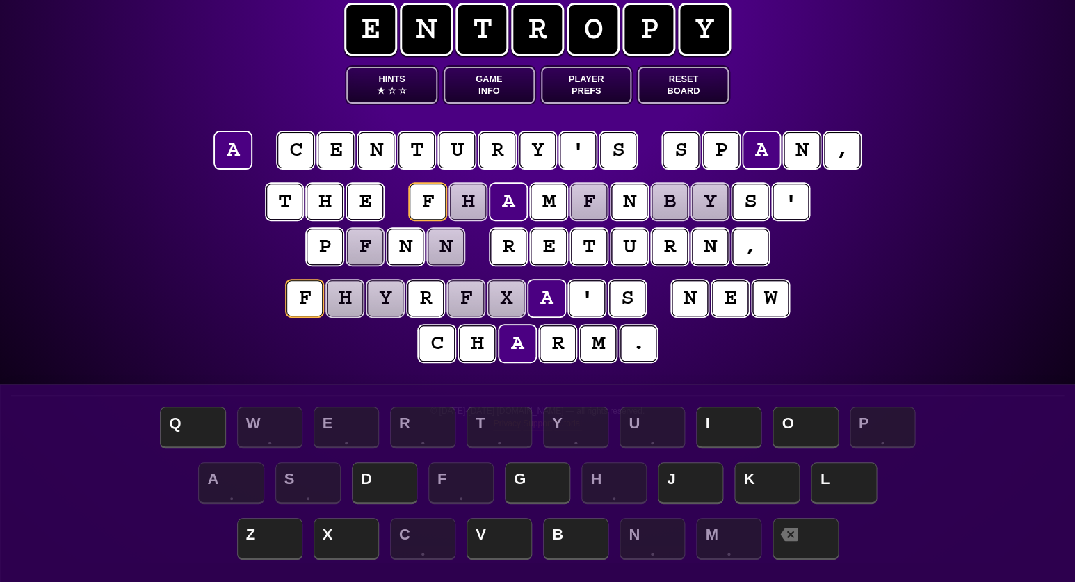
click at [549, 198] on puzzle-tile "m" at bounding box center [548, 201] width 39 height 39
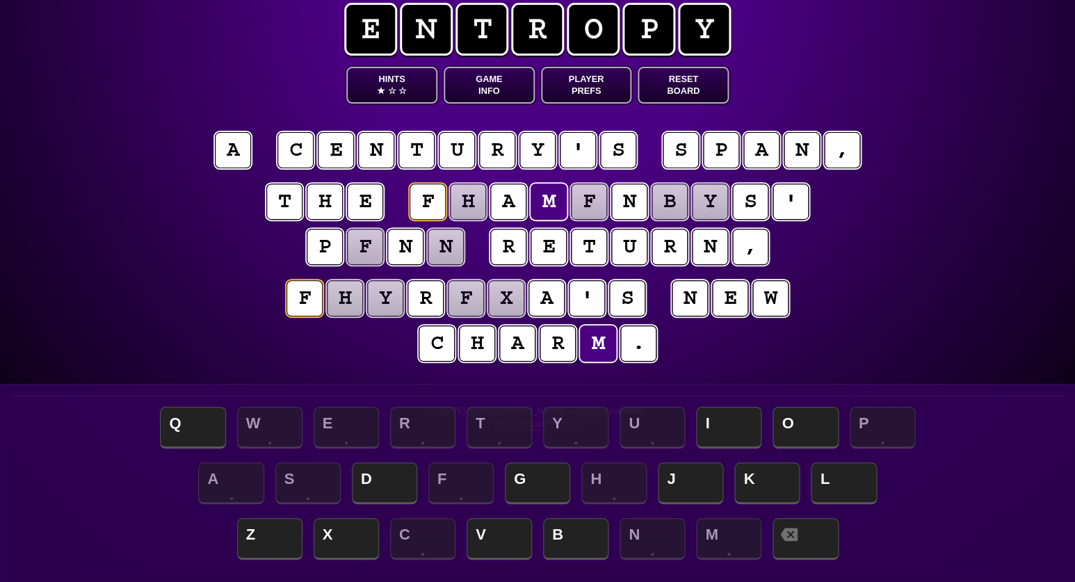
click at [627, 202] on puzzle-tile "n" at bounding box center [629, 201] width 39 height 39
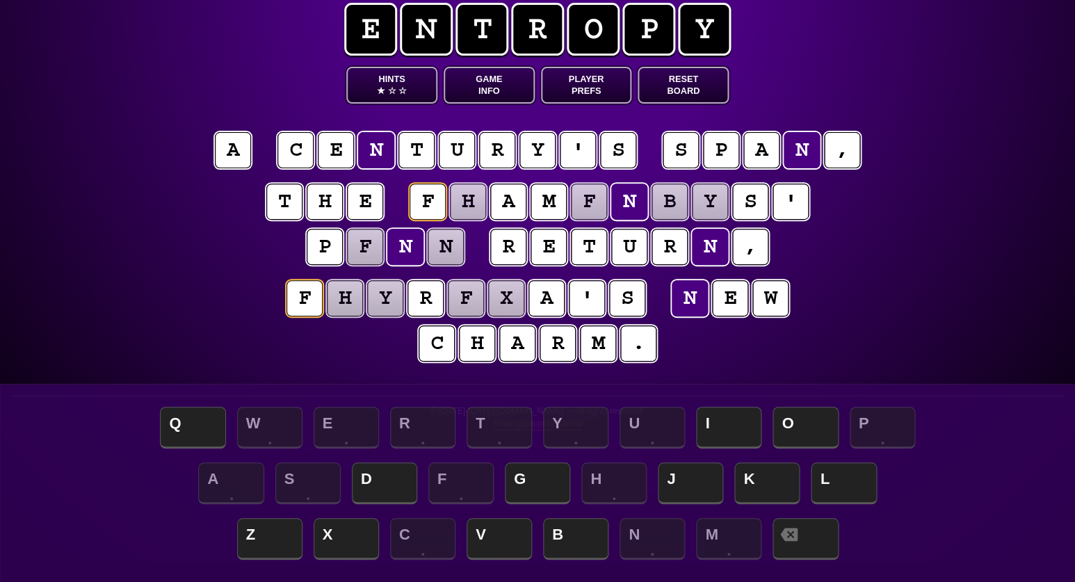
click at [947, 260] on div "e n t r o p y Hints ★ ☆ ☆ Game Info Player Prefs Reset Board a c e n t u r y ' …" at bounding box center [537, 272] width 1075 height 582
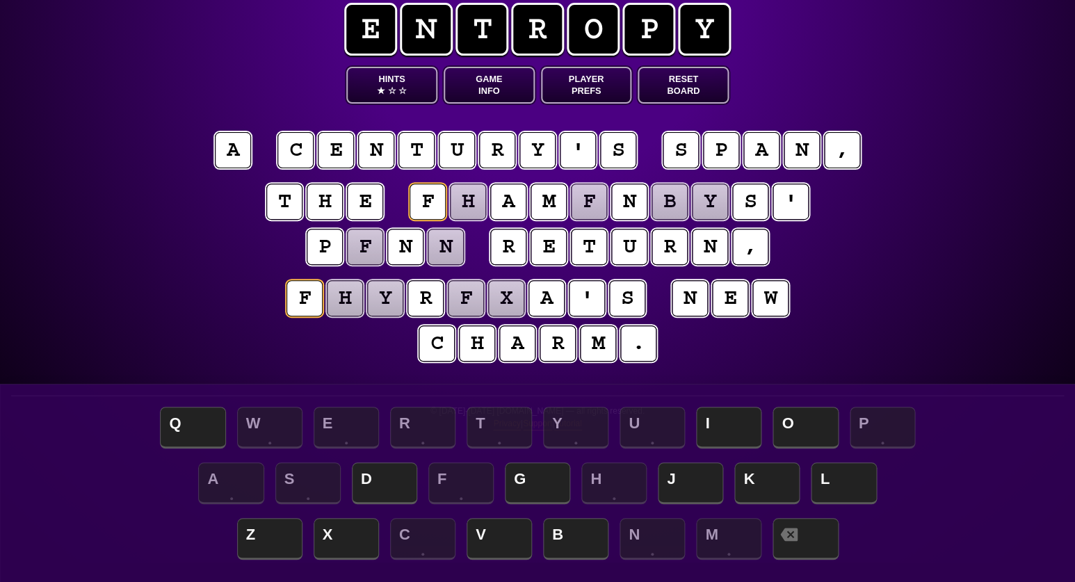
click at [326, 257] on puzzle-tile "p" at bounding box center [324, 246] width 39 height 39
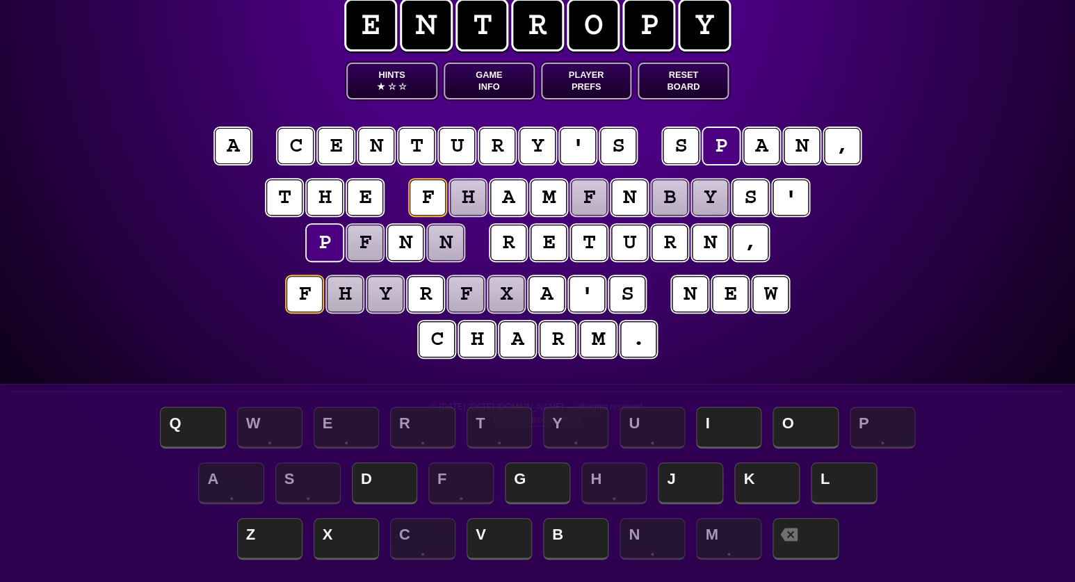
scroll to position [24, 0]
click at [1059, 134] on div "e n t r o p y Hints ★ ☆ ☆ Game Info Player Prefs Reset Board a c e n t u r y ' …" at bounding box center [537, 267] width 1075 height 582
click at [383, 83] on span "★" at bounding box center [381, 87] width 8 height 12
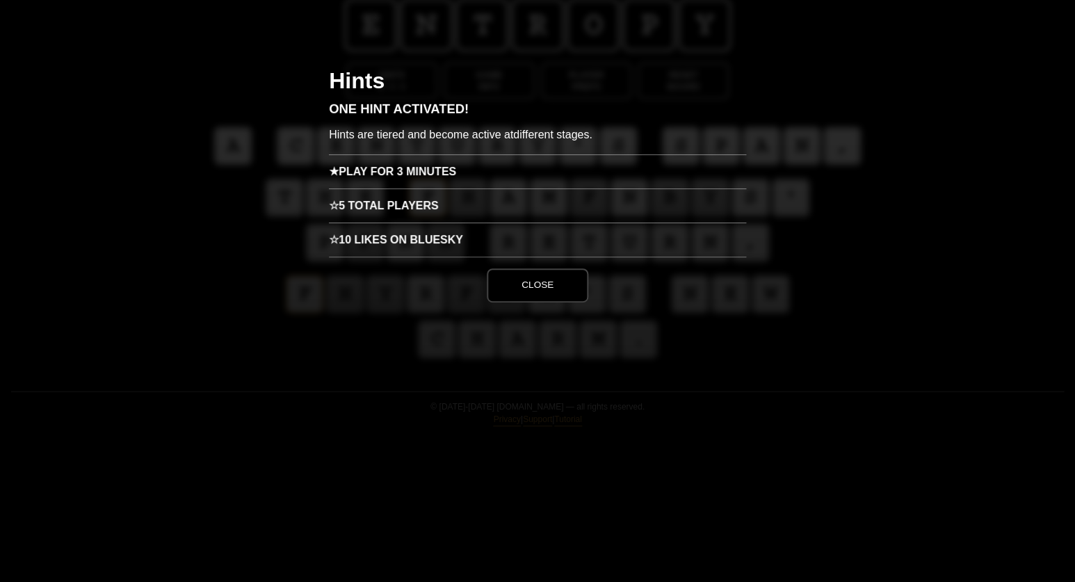
scroll to position [0, 0]
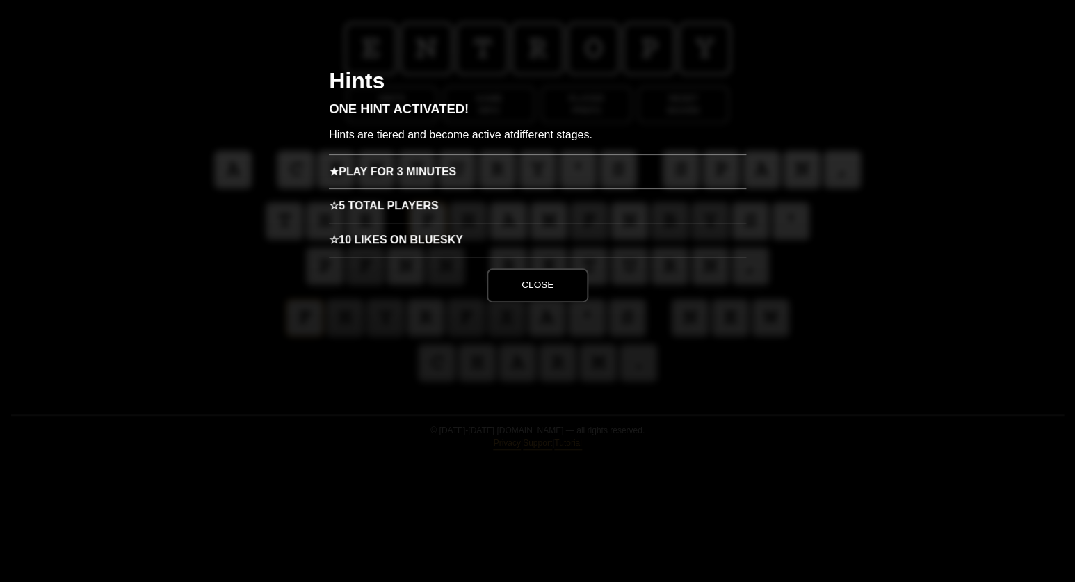
click at [433, 202] on h3 "☆ 5 Total Players" at bounding box center [537, 205] width 417 height 34
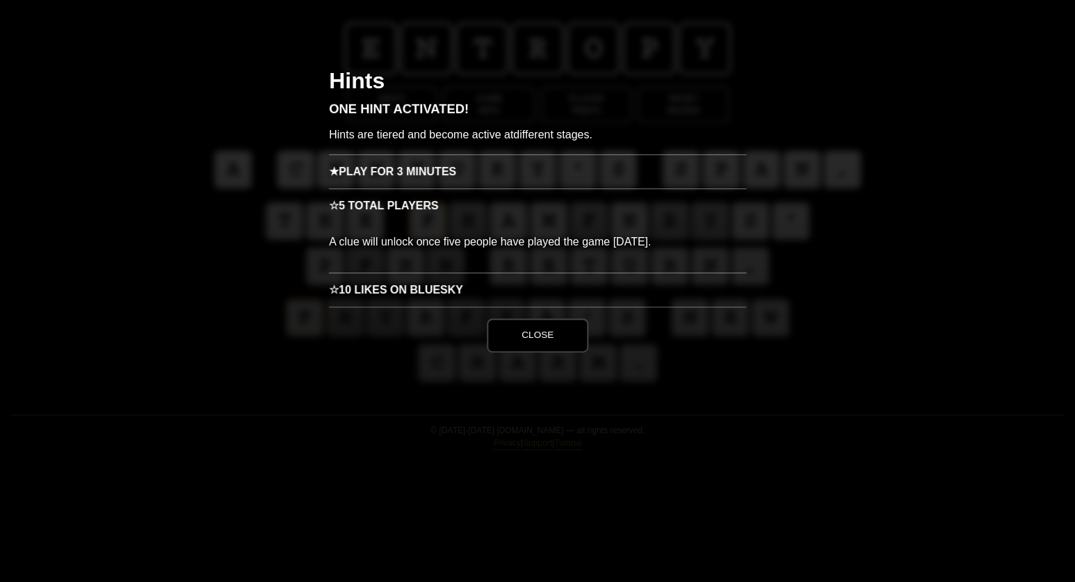
click at [401, 174] on h3 "★ Play for 3 minutes" at bounding box center [537, 171] width 417 height 34
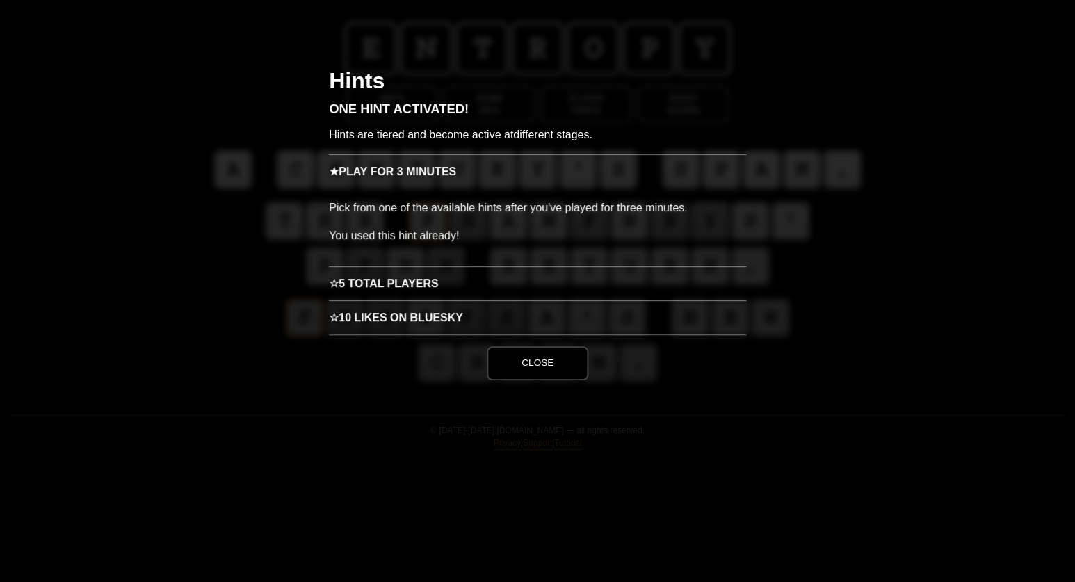
click at [557, 374] on button "Close" at bounding box center [538, 362] width 102 height 33
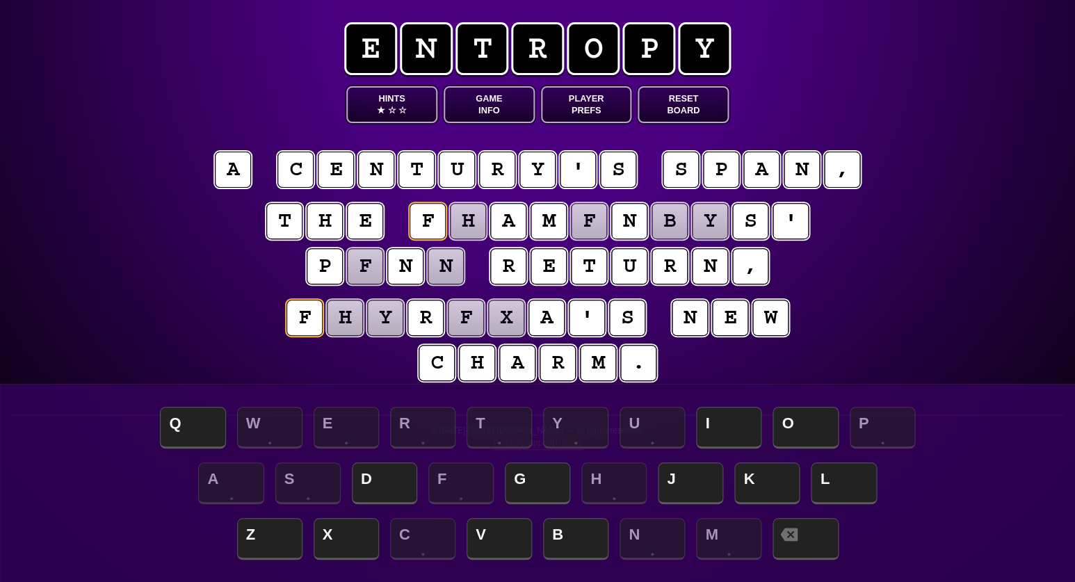
click at [342, 317] on puzzle-tile "h" at bounding box center [345, 317] width 38 height 38
click at [845, 486] on span "L" at bounding box center [843, 484] width 65 height 41
click at [396, 314] on puzzle-tile "y" at bounding box center [386, 318] width 38 height 38
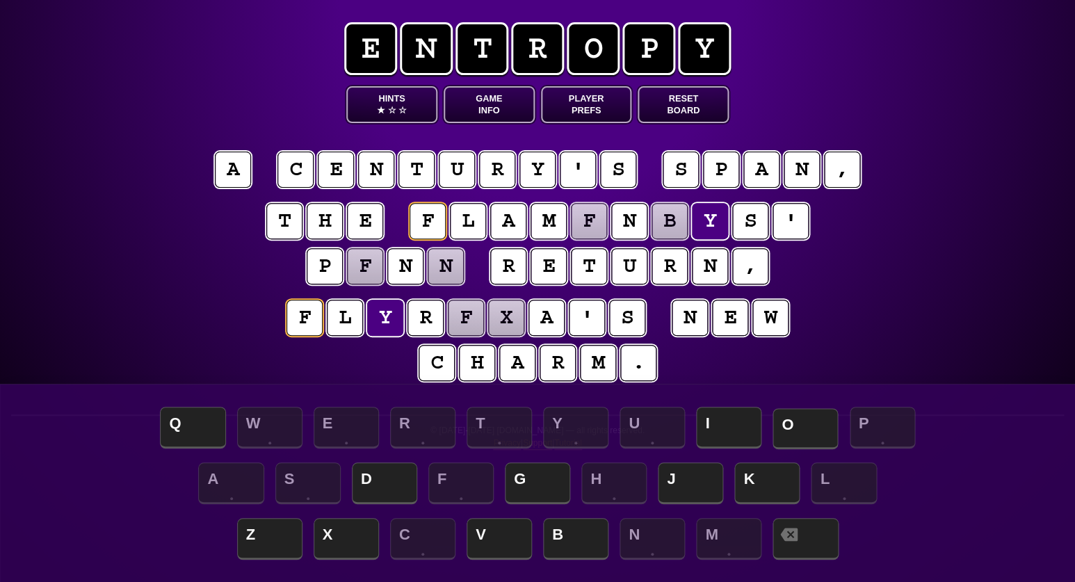
drag, startPoint x: 792, startPoint y: 431, endPoint x: 783, endPoint y: 428, distance: 9.3
click at [791, 430] on span "O" at bounding box center [805, 428] width 65 height 41
click at [464, 316] on puzzle-tile "f" at bounding box center [466, 317] width 39 height 39
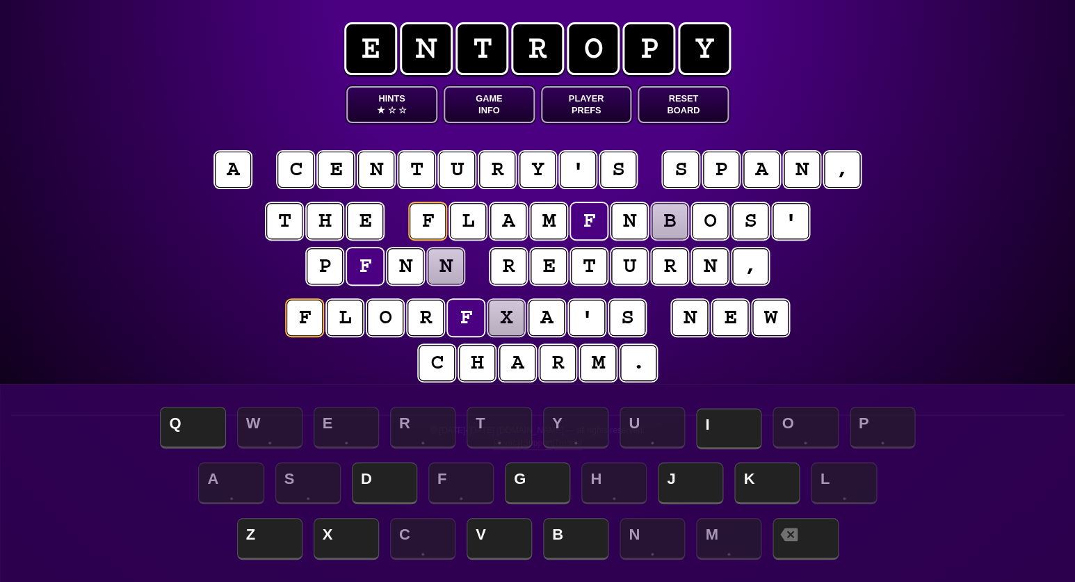
click at [727, 422] on span "I" at bounding box center [728, 428] width 65 height 41
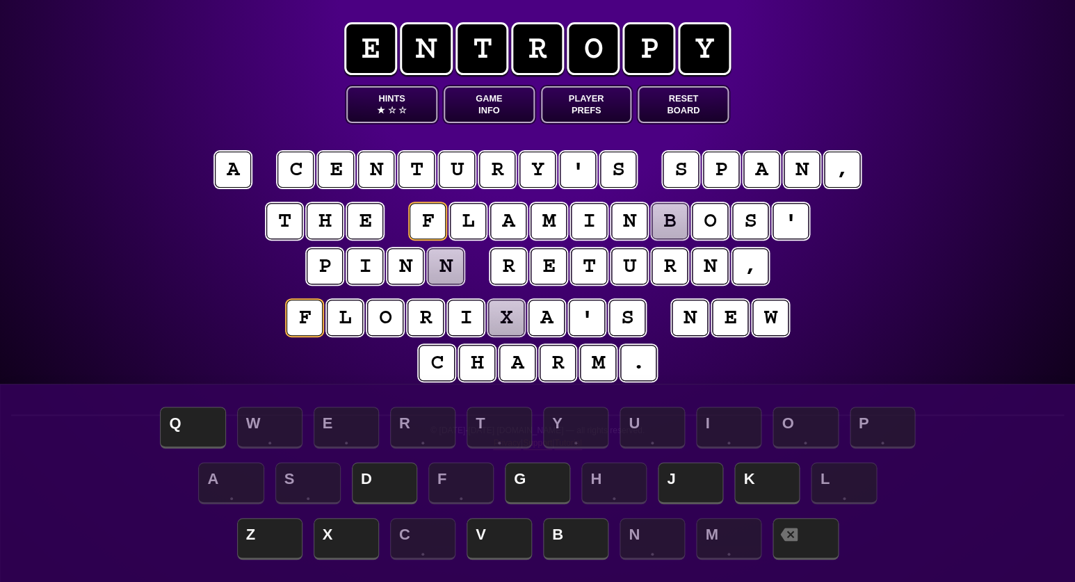
click at [517, 319] on puzzle-tile "x" at bounding box center [506, 318] width 36 height 36
click at [385, 491] on span "D" at bounding box center [384, 484] width 65 height 41
click at [668, 230] on puzzle-tile "b" at bounding box center [670, 221] width 36 height 36
click at [524, 483] on span "G" at bounding box center [537, 484] width 65 height 41
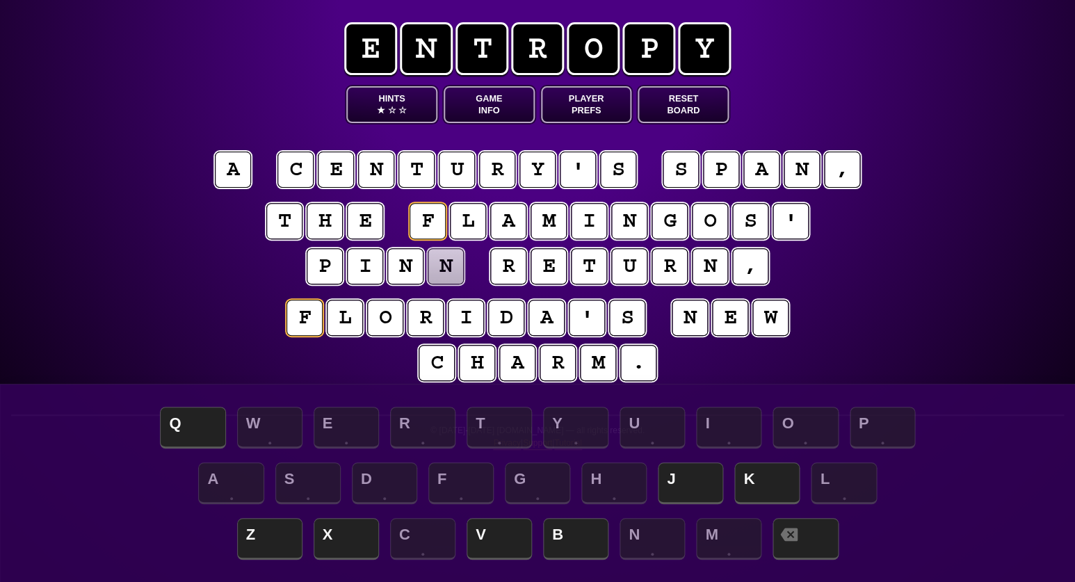
click at [447, 263] on puzzle-tile "n" at bounding box center [446, 266] width 37 height 37
click at [769, 473] on span "K" at bounding box center [767, 484] width 65 height 41
